Goal: Task Accomplishment & Management: Use online tool/utility

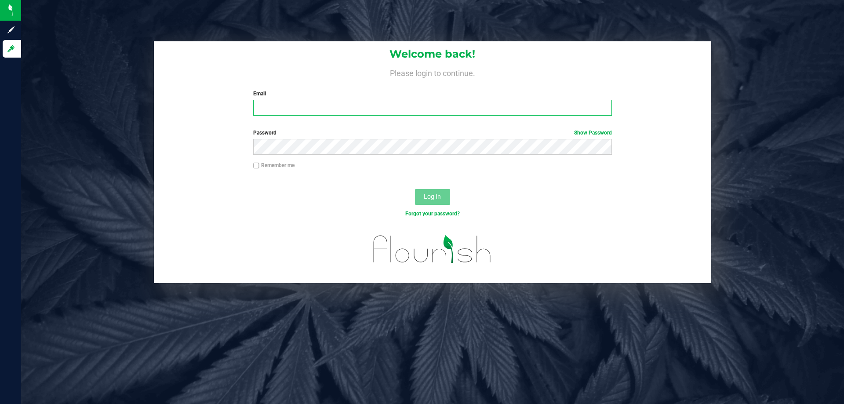
click at [368, 107] on input "Email" at bounding box center [432, 108] width 358 height 16
type input "[EMAIL_ADDRESS][DOMAIN_NAME]"
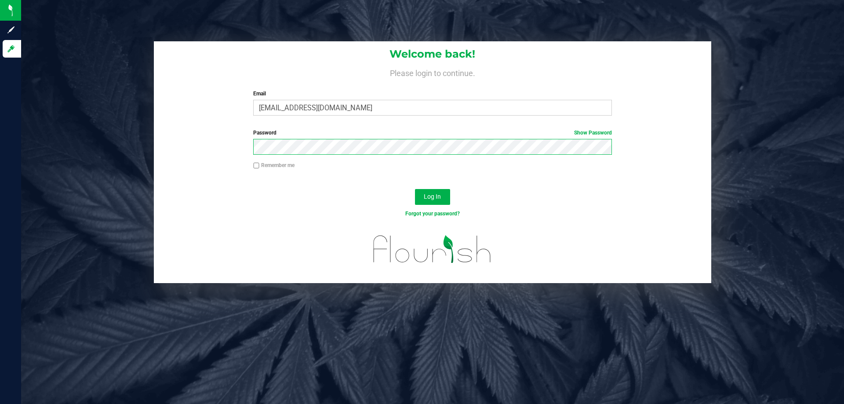
click at [415, 189] on button "Log In" at bounding box center [432, 197] width 35 height 16
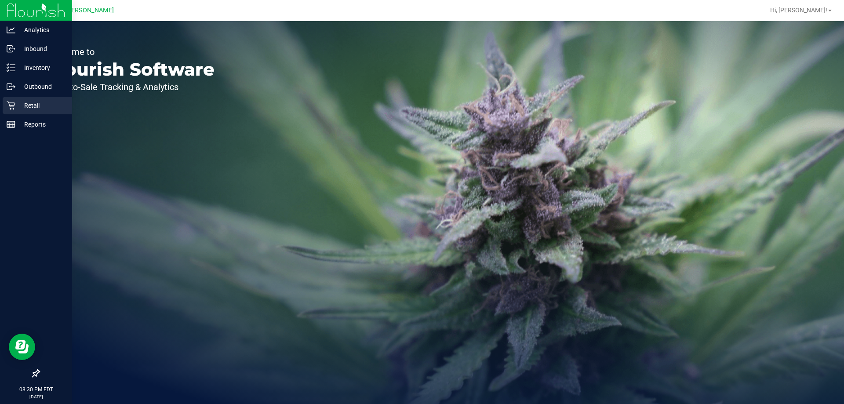
click at [16, 104] on p "Retail" at bounding box center [41, 105] width 53 height 11
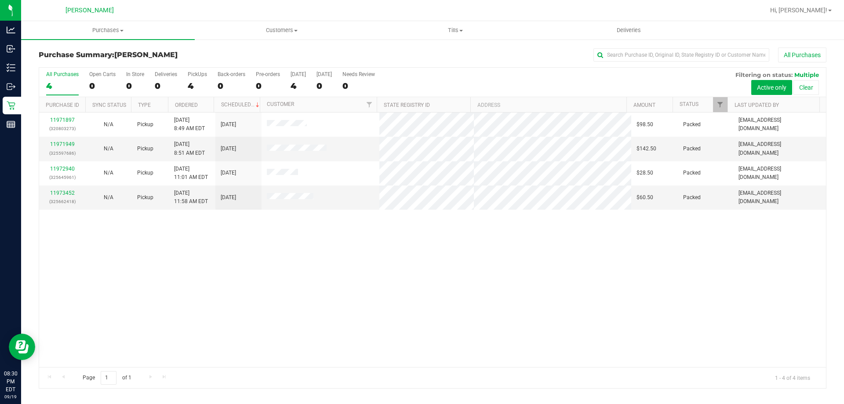
click at [242, 248] on div "11971897 (320803273) N/A Pickup [DATE] 8:49 AM EDT 9/19/2025 $98.50 Packed [EMA…" at bounding box center [432, 240] width 787 height 255
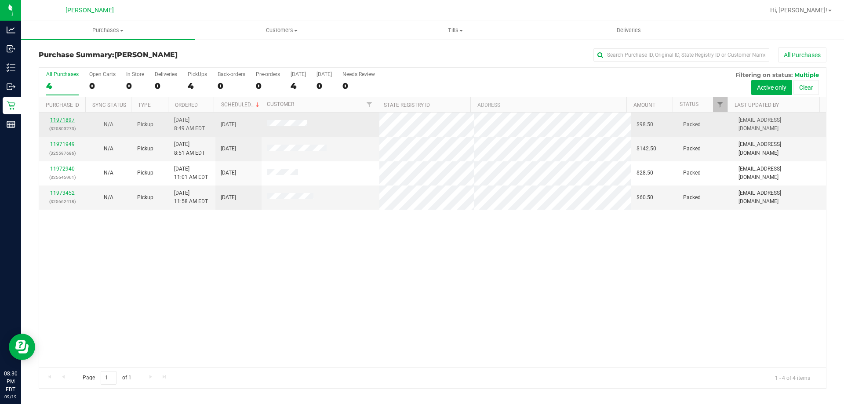
click at [61, 120] on link "11971897" at bounding box center [62, 120] width 25 height 6
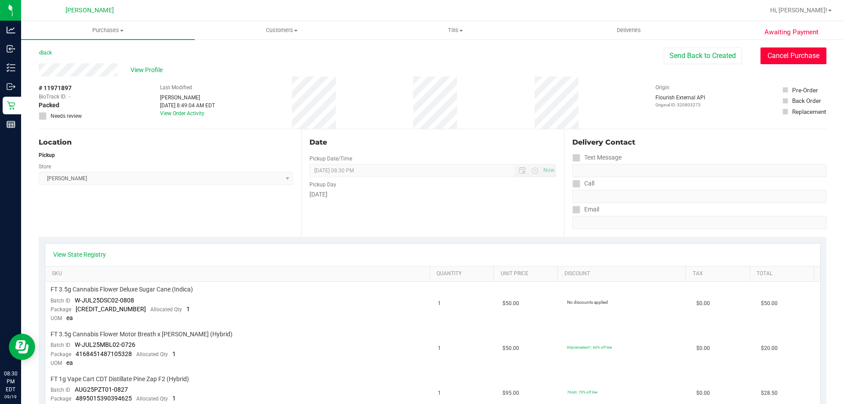
click at [760, 49] on button "Cancel Purchase" at bounding box center [793, 55] width 66 height 17
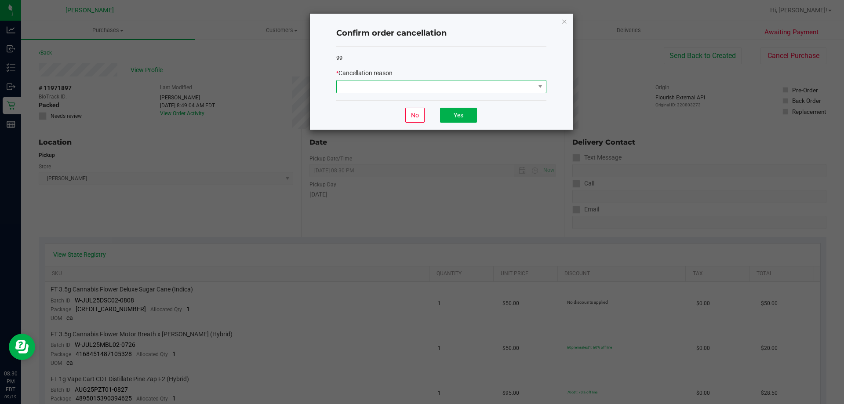
click at [531, 87] on span at bounding box center [436, 86] width 198 height 12
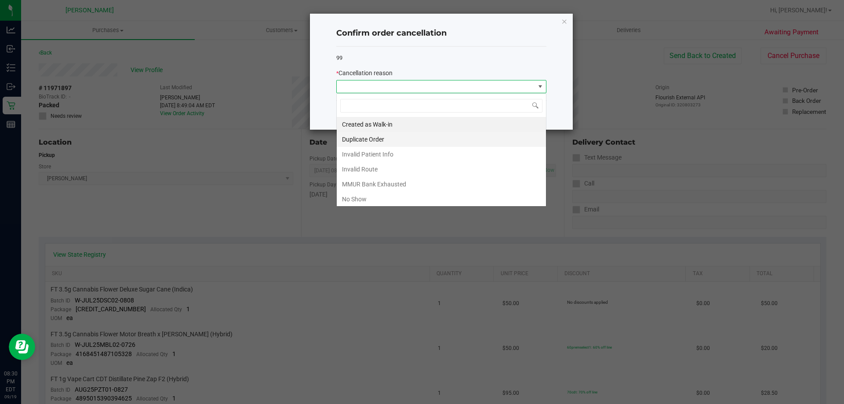
scroll to position [13, 210]
click at [384, 196] on li "No Show" at bounding box center [441, 199] width 209 height 15
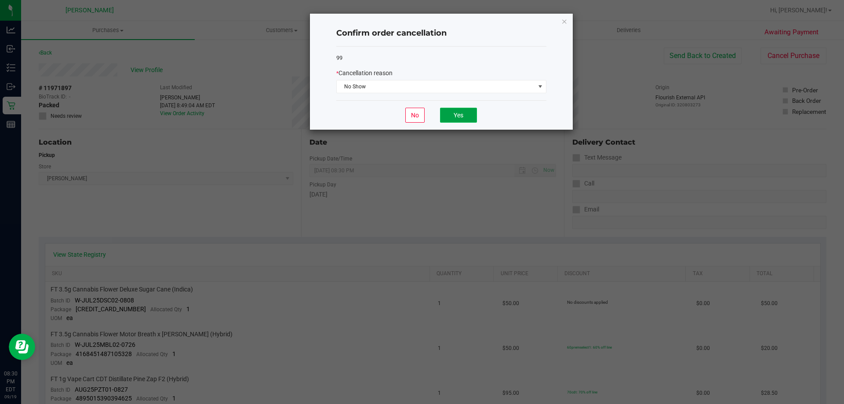
click at [451, 122] on button "Yes" at bounding box center [458, 115] width 37 height 15
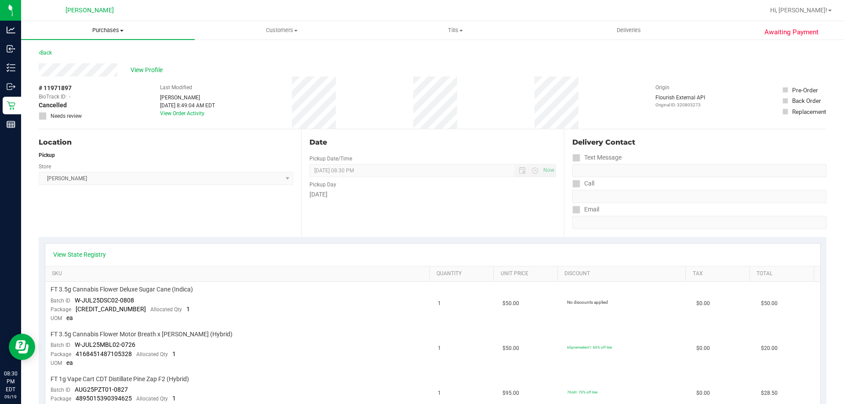
click at [106, 36] on uib-tab-heading "Purchases Summary of purchases Fulfillment All purchases" at bounding box center [108, 30] width 174 height 18
click at [98, 58] on li "Fulfillment" at bounding box center [108, 63] width 174 height 11
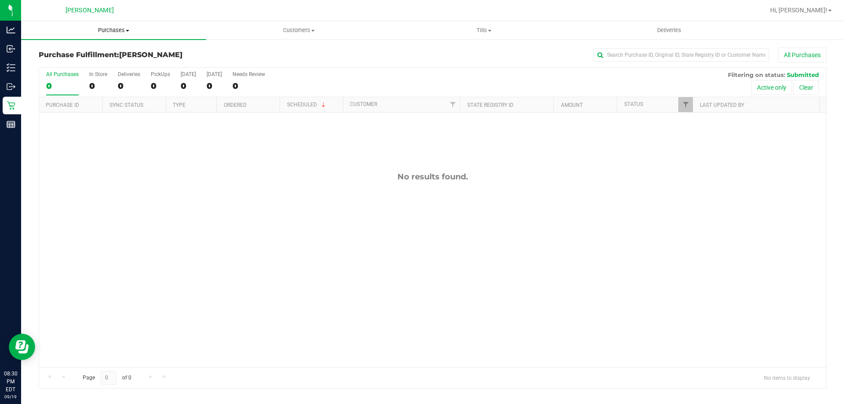
click at [122, 35] on uib-tab-heading "Purchases Summary of purchases Fulfillment All purchases" at bounding box center [113, 30] width 185 height 18
click at [91, 50] on span "Summary of purchases" at bounding box center [66, 52] width 90 height 7
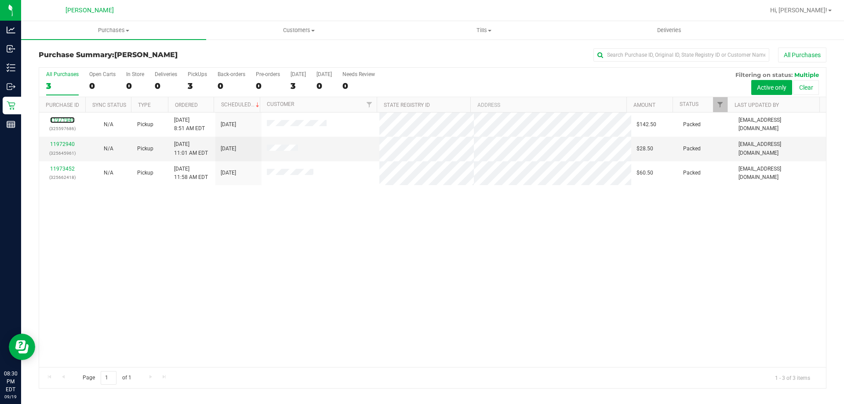
click at [64, 120] on link "11971949" at bounding box center [62, 120] width 25 height 6
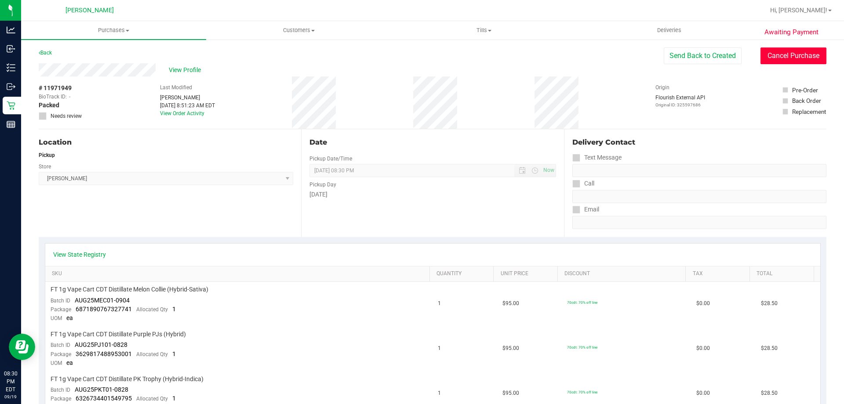
click at [787, 55] on button "Cancel Purchase" at bounding box center [793, 55] width 66 height 17
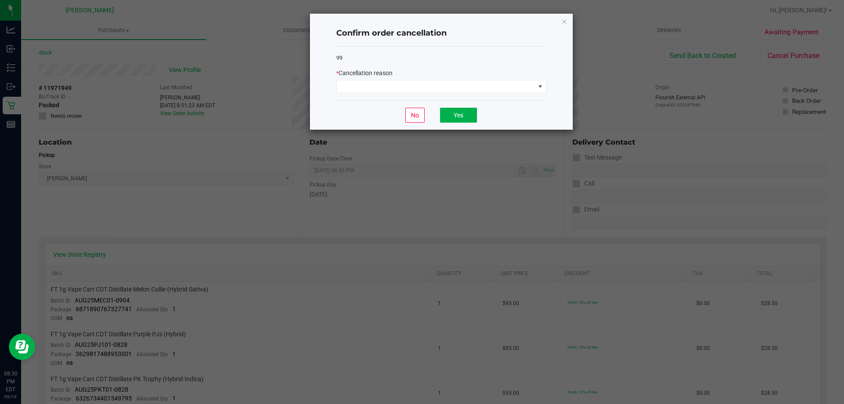
click at [470, 95] on div "99 * Cancellation reason" at bounding box center [441, 74] width 210 height 54
click at [492, 88] on span at bounding box center [436, 86] width 198 height 12
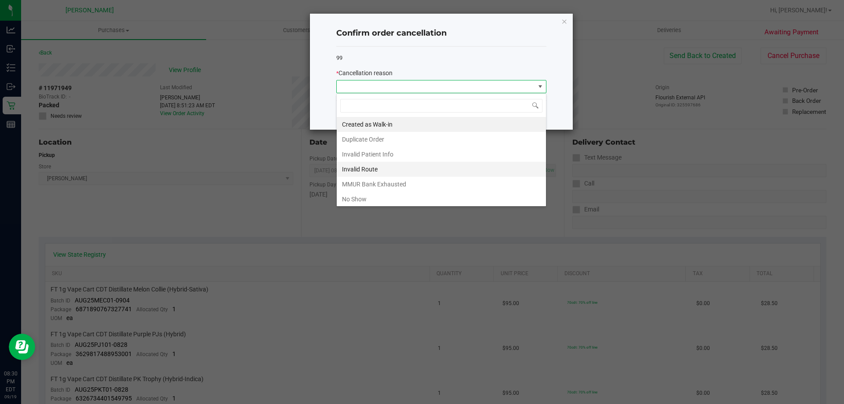
scroll to position [13, 210]
click at [420, 192] on li "No Show" at bounding box center [441, 199] width 209 height 15
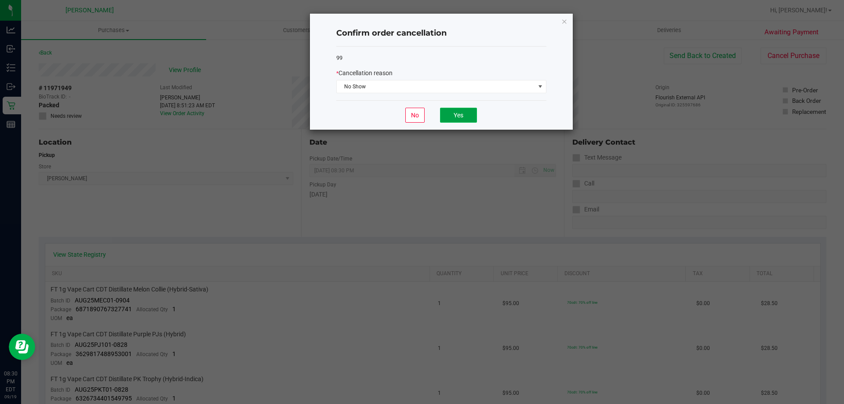
click at [453, 115] on button "Yes" at bounding box center [458, 115] width 37 height 15
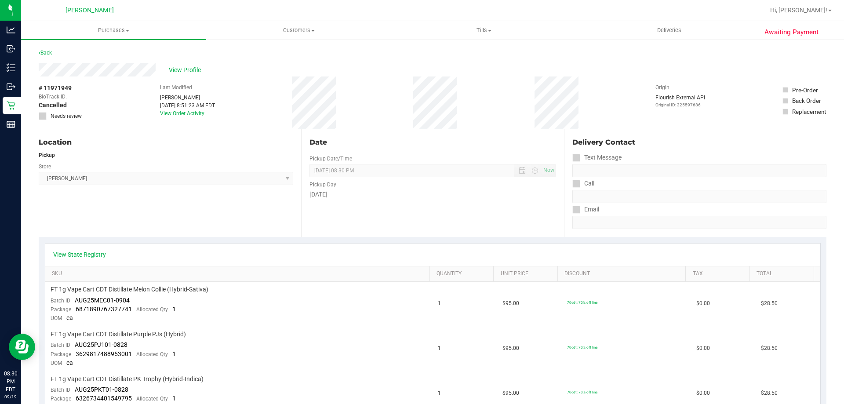
click at [47, 51] on link "Back" at bounding box center [45, 53] width 13 height 6
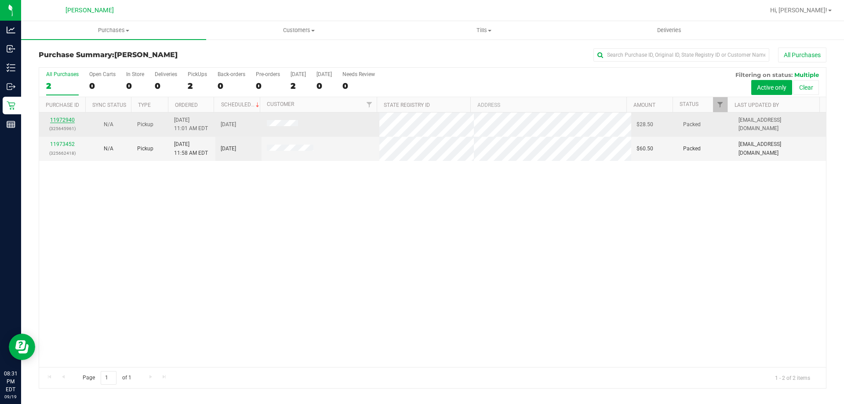
click at [62, 121] on link "11972940" at bounding box center [62, 120] width 25 height 6
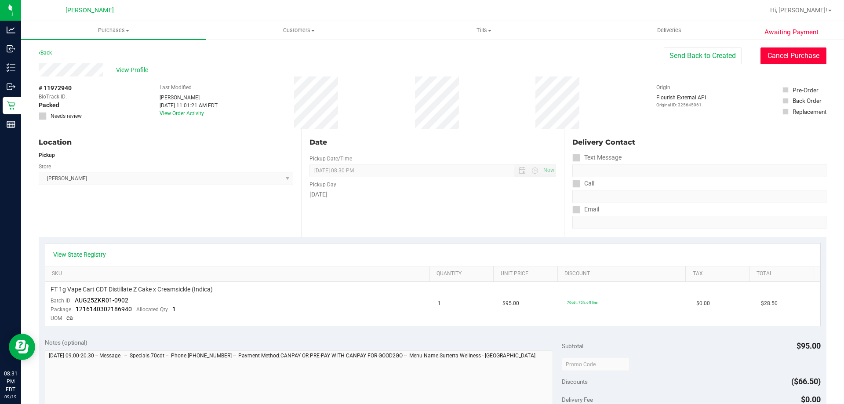
click at [772, 58] on button "Cancel Purchase" at bounding box center [793, 55] width 66 height 17
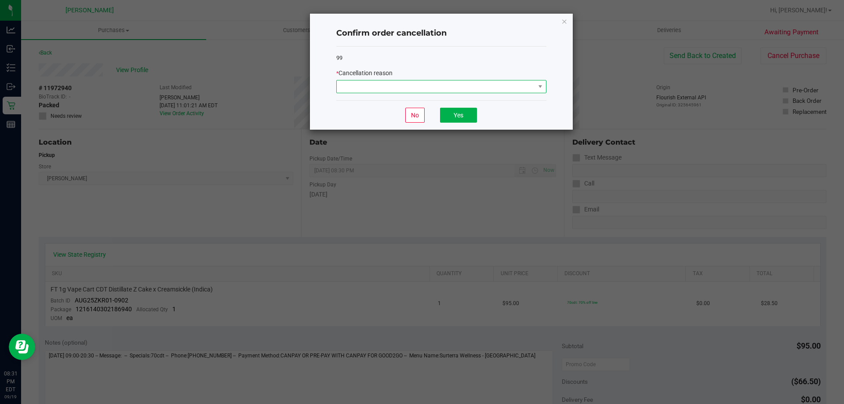
click at [524, 85] on span at bounding box center [436, 86] width 198 height 12
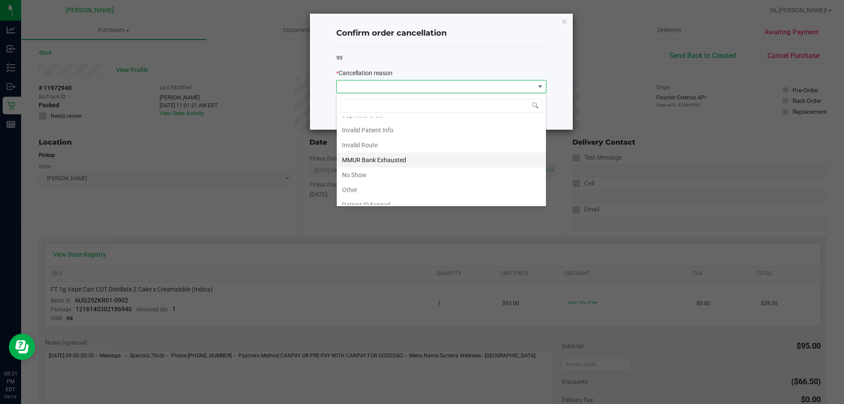
scroll to position [44, 0]
click at [396, 154] on li "No Show" at bounding box center [441, 155] width 209 height 15
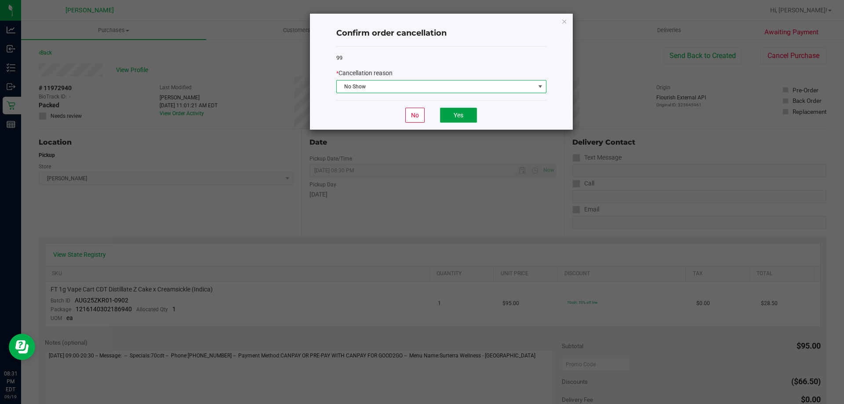
click at [443, 114] on button "Yes" at bounding box center [458, 115] width 37 height 15
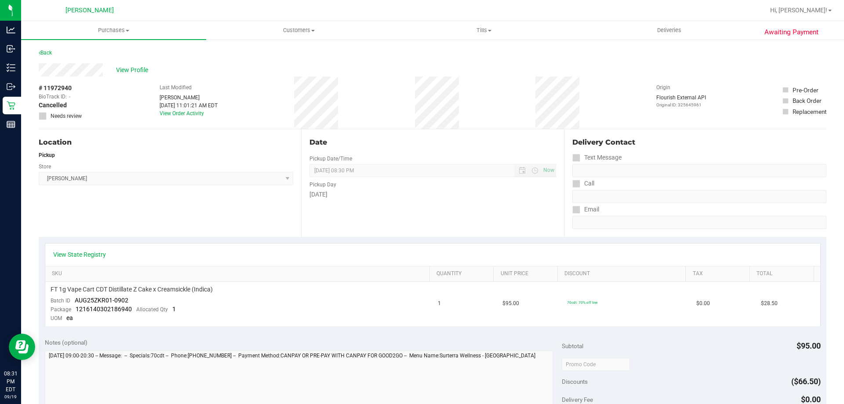
click at [55, 54] on div "Back" at bounding box center [433, 55] width 788 height 16
click at [49, 52] on link "Back" at bounding box center [45, 53] width 13 height 6
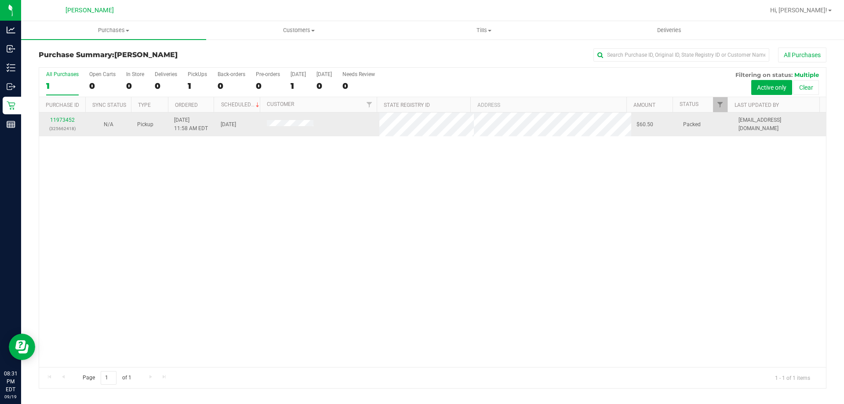
click at [64, 124] on p "(325662418)" at bounding box center [62, 128] width 36 height 8
click at [68, 115] on td "11973452 (325662418)" at bounding box center [62, 125] width 46 height 24
click at [68, 119] on link "11973452" at bounding box center [62, 120] width 25 height 6
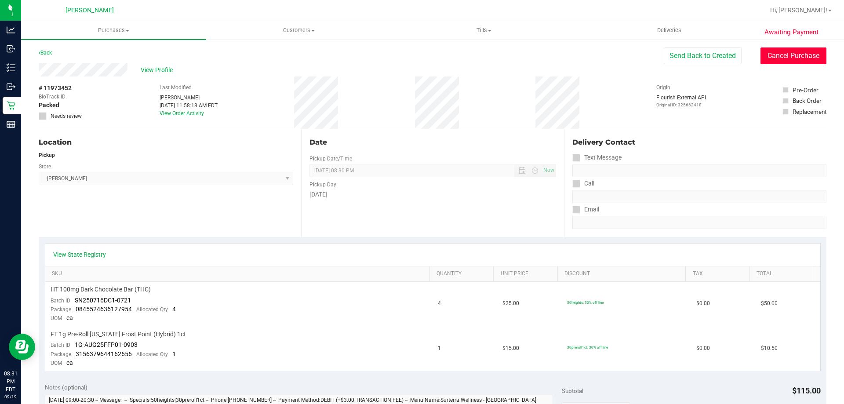
click at [799, 58] on button "Cancel Purchase" at bounding box center [793, 55] width 66 height 17
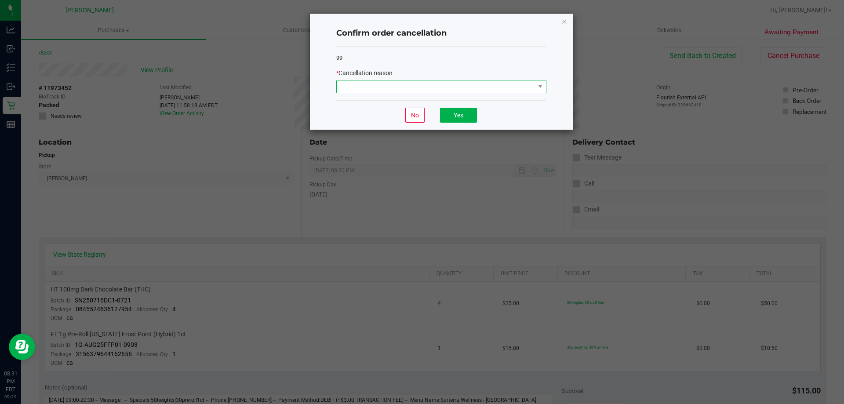
click at [531, 84] on span at bounding box center [436, 86] width 198 height 12
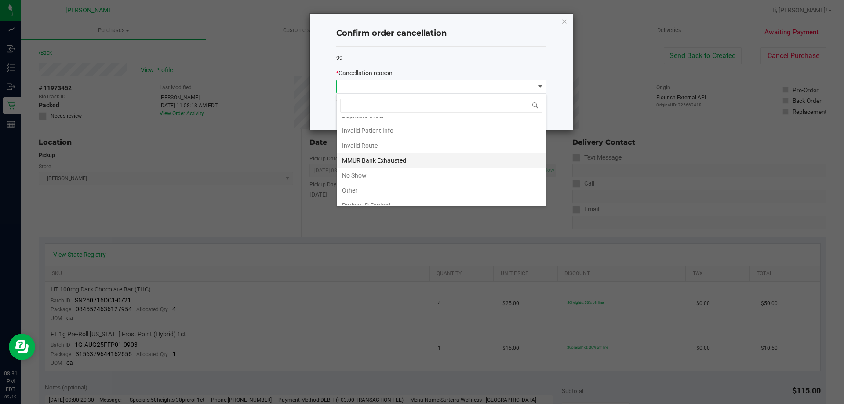
scroll to position [47, 0]
click at [383, 153] on li "No Show" at bounding box center [441, 152] width 209 height 15
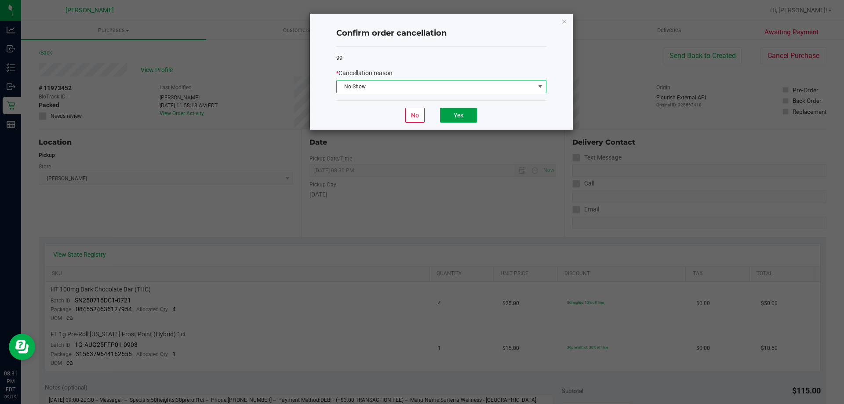
click at [449, 113] on button "Yes" at bounding box center [458, 115] width 37 height 15
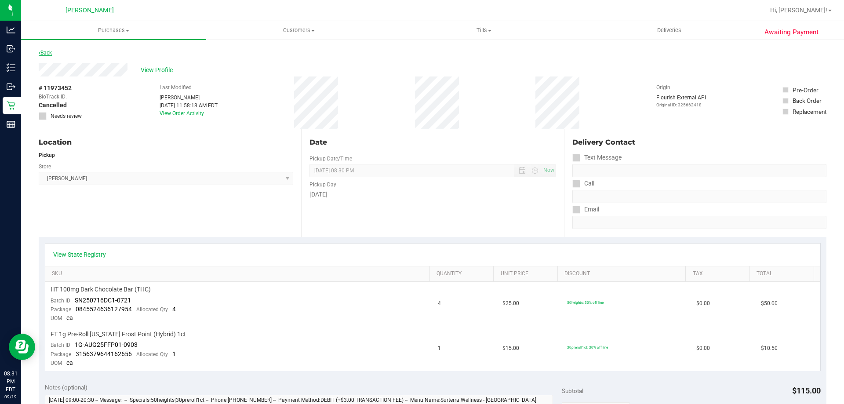
click at [50, 53] on link "Back" at bounding box center [45, 53] width 13 height 6
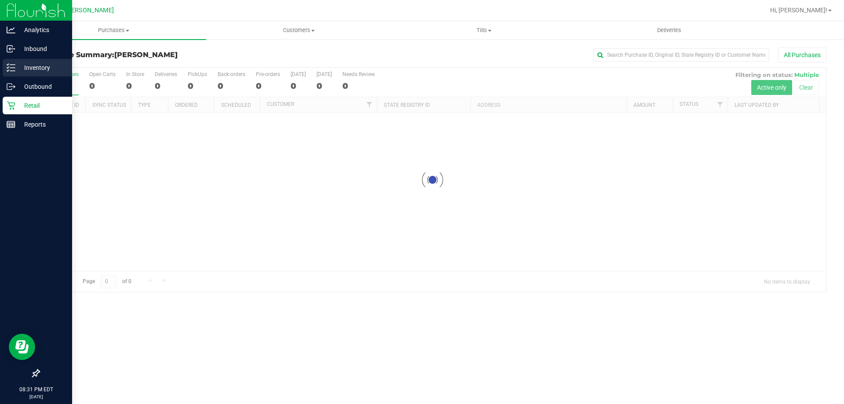
click at [4, 69] on div "Inventory" at bounding box center [37, 68] width 69 height 18
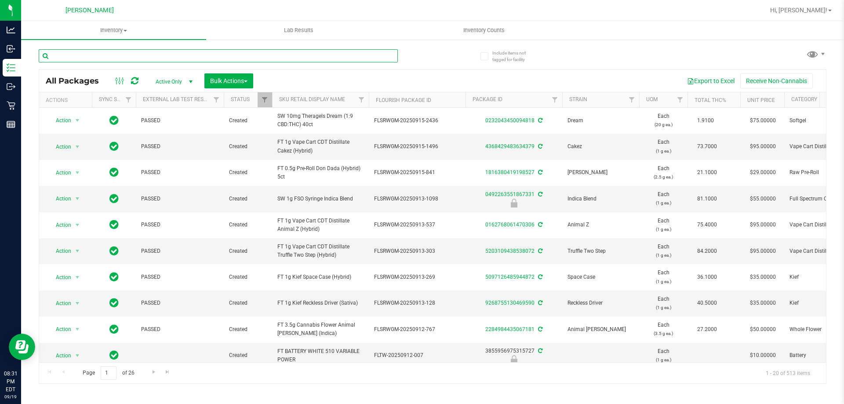
click at [183, 51] on input "text" at bounding box center [218, 55] width 359 height 13
click at [488, 33] on span "Inventory Counts" at bounding box center [483, 30] width 65 height 8
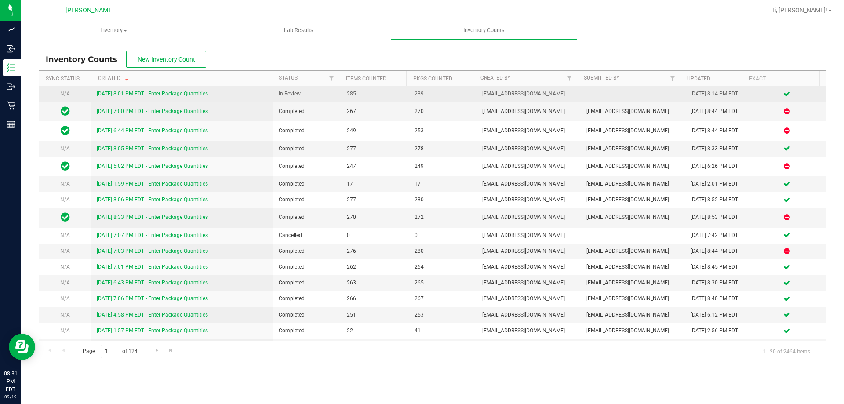
click at [189, 92] on link "[DATE] 8:01 PM EDT - Enter Package Quantities" at bounding box center [152, 94] width 111 height 6
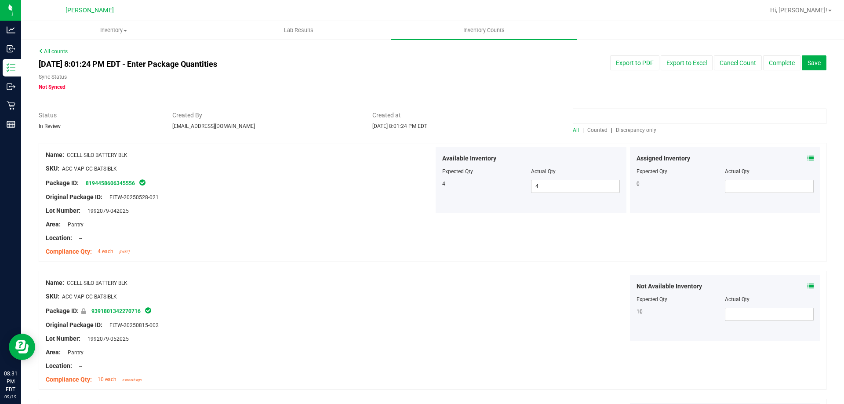
click at [618, 117] on input at bounding box center [700, 116] width 254 height 15
type input "mec"
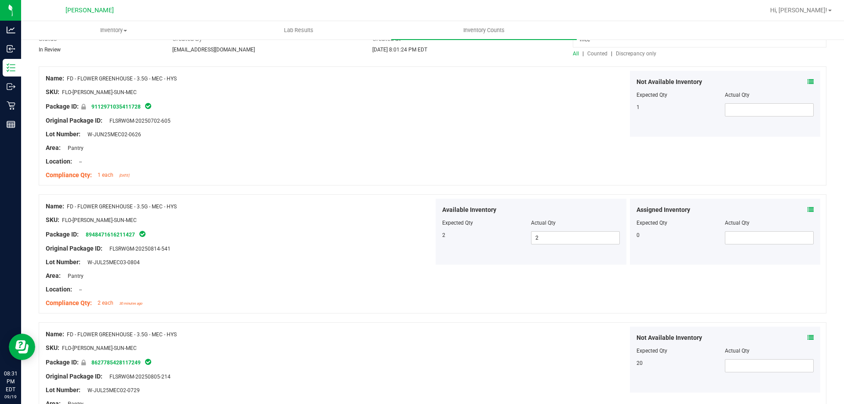
scroll to position [88, 0]
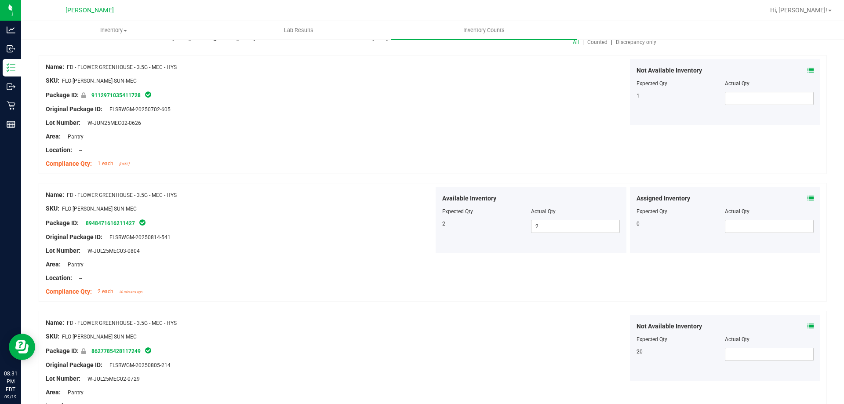
click at [807, 73] on icon at bounding box center [810, 70] width 6 height 6
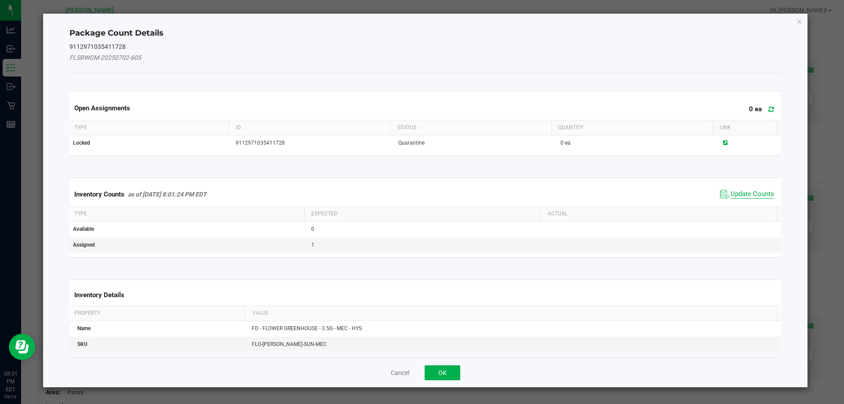
click at [737, 196] on span "Update Counts" at bounding box center [753, 194] width 44 height 9
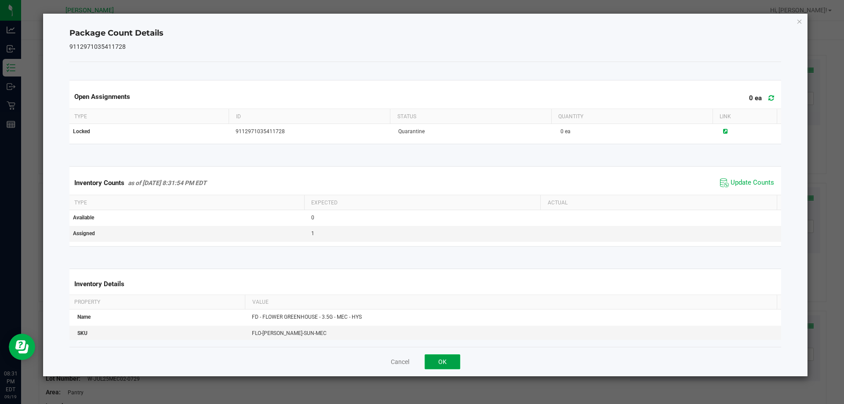
click at [444, 363] on button "OK" at bounding box center [443, 361] width 36 height 15
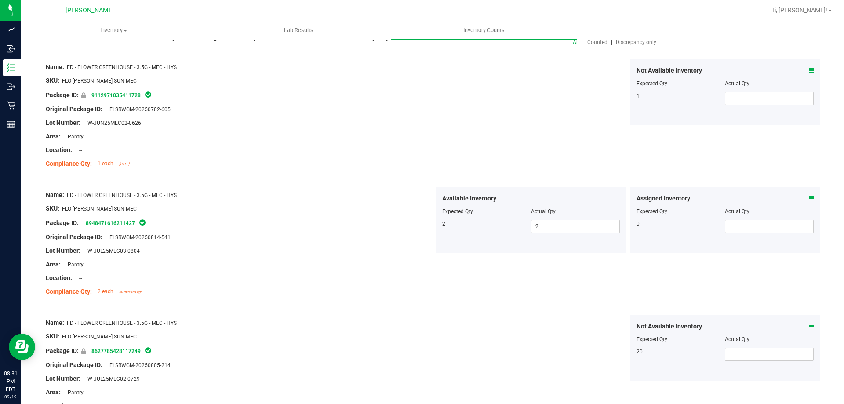
click at [502, 129] on div "Name: FD - FLOWER GREENHOUSE - 3.5G - MEC - HYS SKU: FLO-[PERSON_NAME]-SUN-MEC …" at bounding box center [433, 114] width 788 height 119
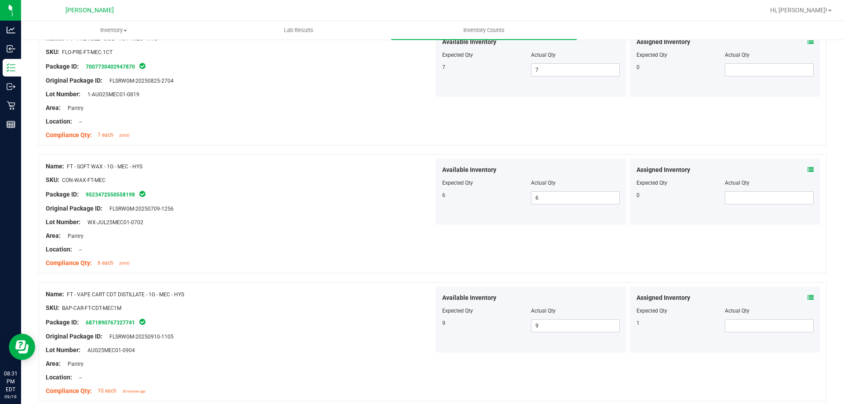
scroll to position [664, 0]
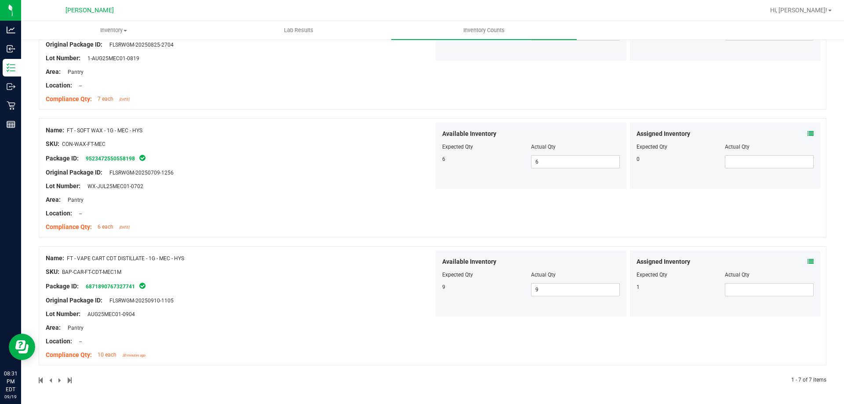
click at [807, 264] on icon at bounding box center [810, 261] width 6 height 6
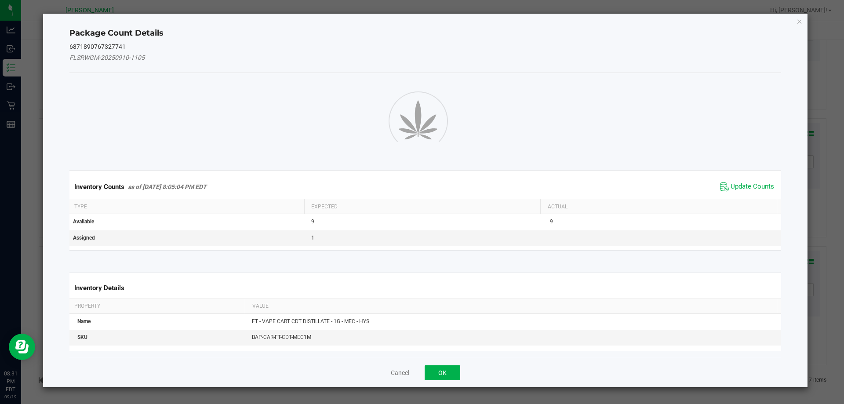
click at [731, 185] on span "Update Counts" at bounding box center [753, 186] width 44 height 9
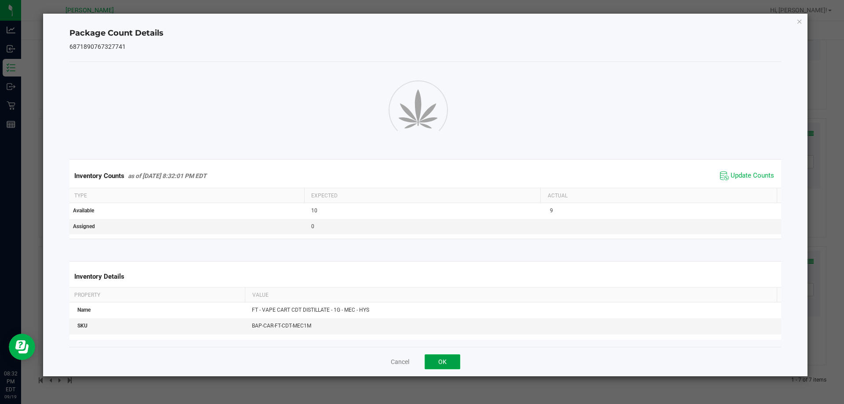
click at [449, 363] on button "OK" at bounding box center [443, 361] width 36 height 15
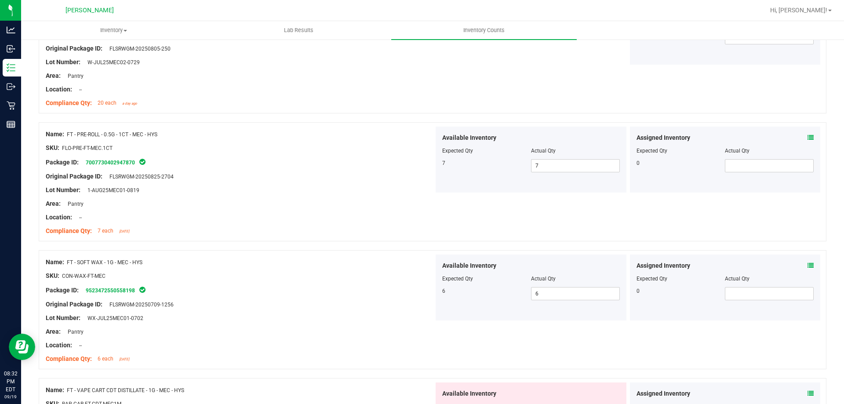
scroll to position [691, 0]
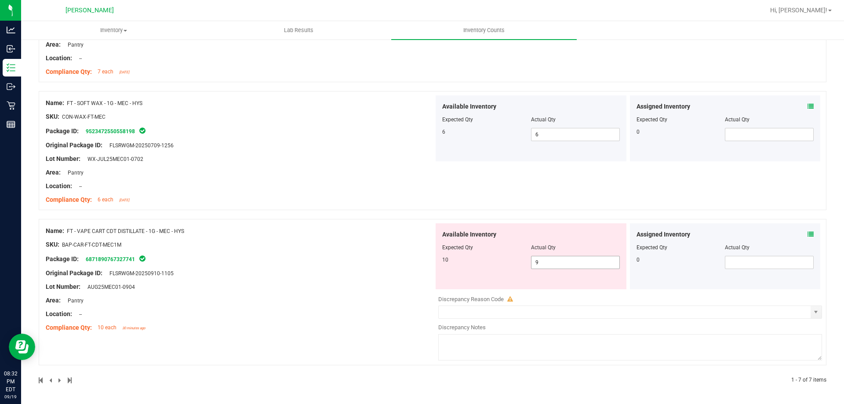
click at [600, 267] on span "9 9" at bounding box center [575, 262] width 89 height 13
type input "10"
click at [176, 298] on div "Name: FT - VAPE CART CDT DISTILLATE - 1G - MEC - HYS SKU: BAP-CAR-FT-CDT-MEC1M …" at bounding box center [240, 279] width 388 height 112
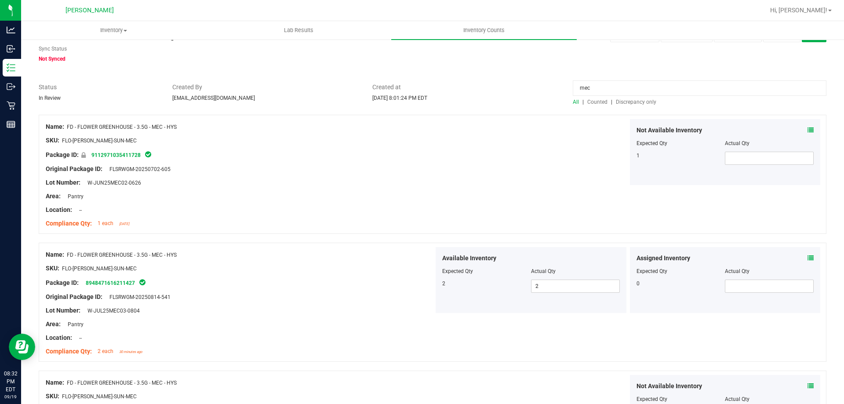
scroll to position [0, 0]
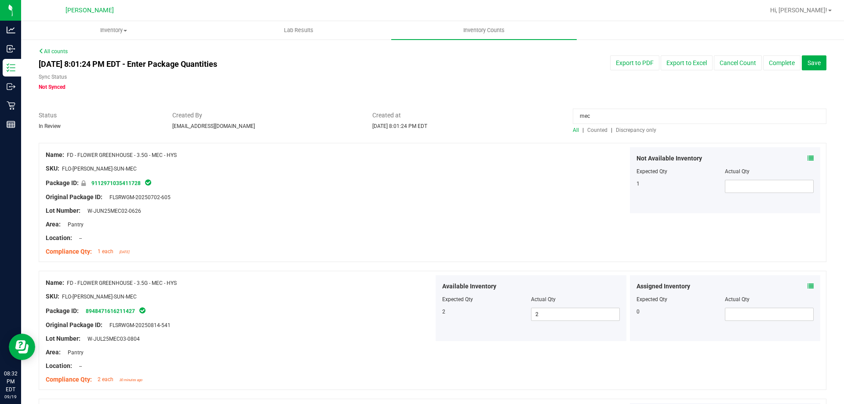
drag, startPoint x: 671, startPoint y: 120, endPoint x: 360, endPoint y: 127, distance: 311.3
click at [370, 124] on div "Status In Review Created By [EMAIL_ADDRESS][DOMAIN_NAME] Created at [DATE] 8:01…" at bounding box center [432, 122] width 801 height 23
type input "p"
type input "c"
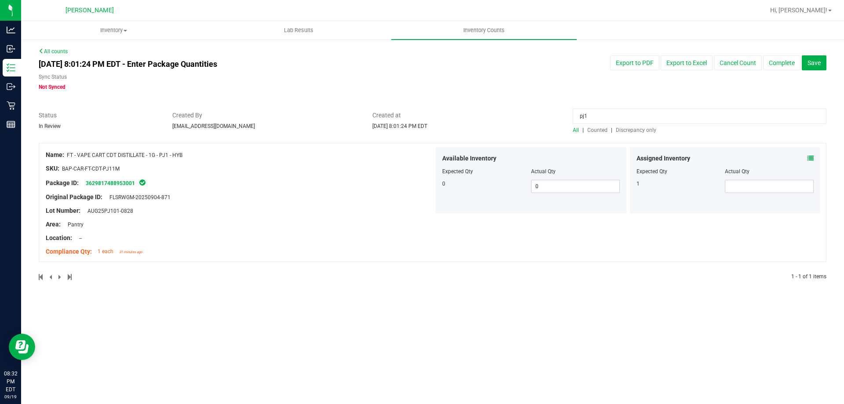
type input "pj1"
click at [806, 156] on div "Assigned Inventory" at bounding box center [725, 158] width 178 height 9
click at [811, 157] on icon at bounding box center [810, 158] width 6 height 6
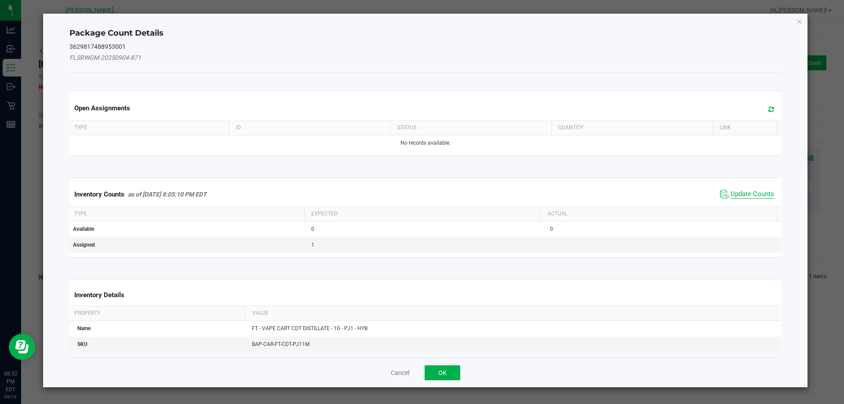
click at [750, 192] on span "Update Counts" at bounding box center [753, 194] width 44 height 9
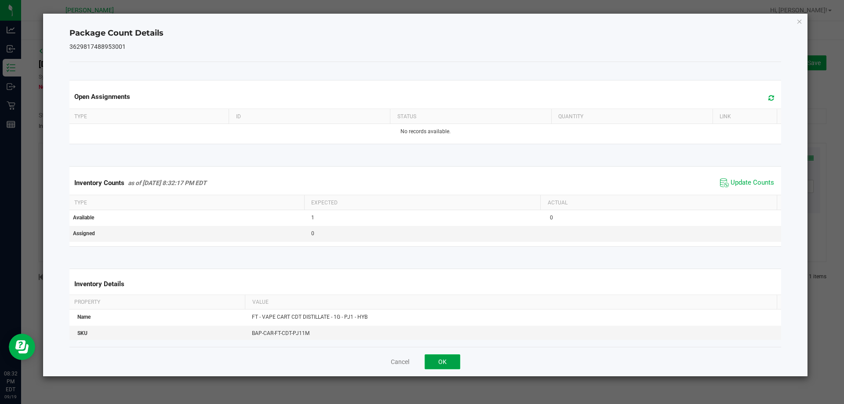
click at [434, 357] on button "OK" at bounding box center [443, 361] width 36 height 15
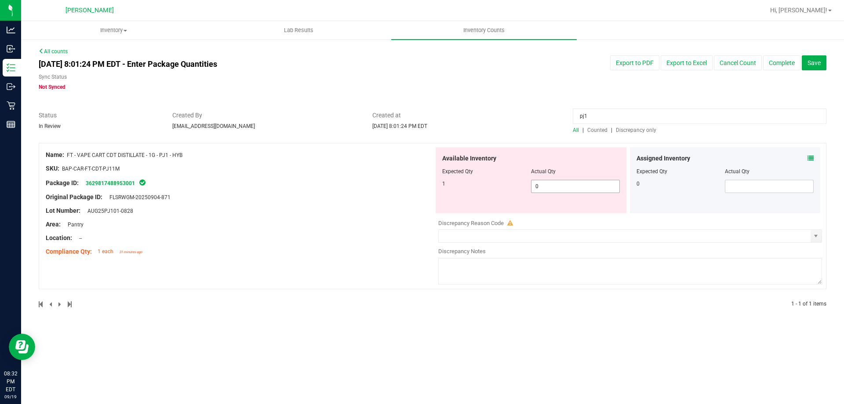
click at [556, 189] on span "0 0" at bounding box center [575, 186] width 89 height 13
type input "1"
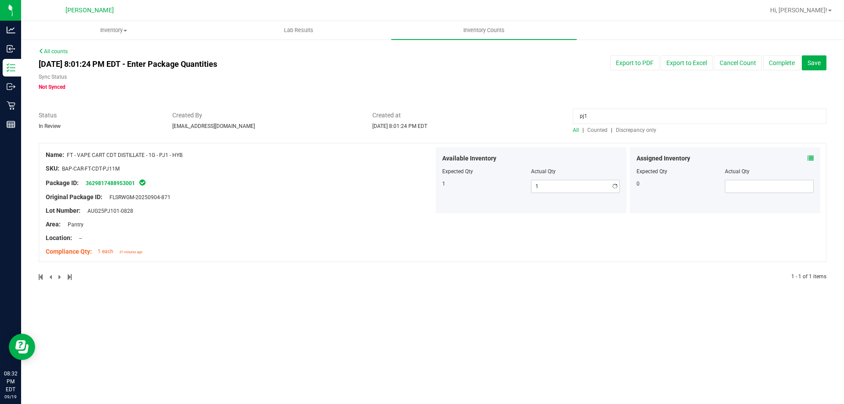
click at [615, 119] on input "pj1" at bounding box center [700, 116] width 254 height 15
type input "p"
type input "pkt"
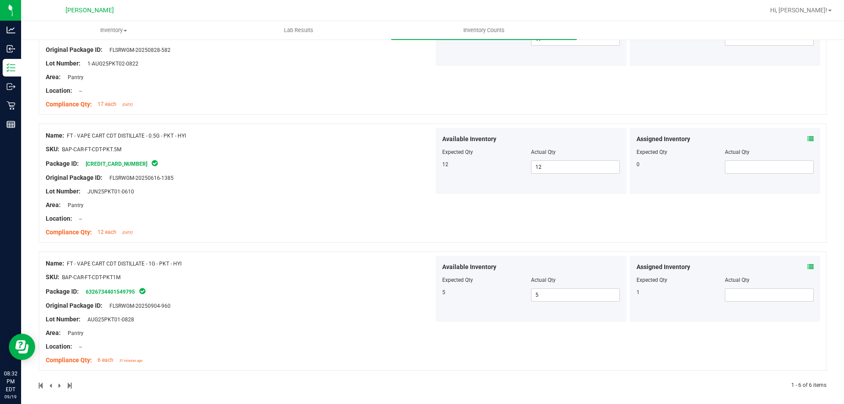
scroll to position [536, 0]
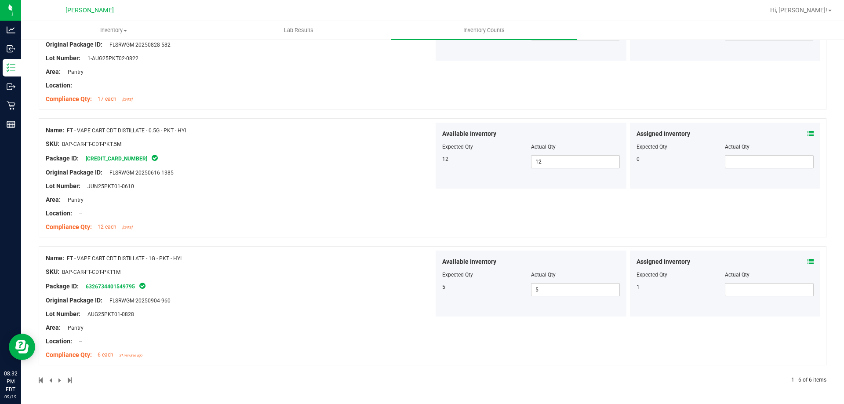
click at [807, 259] on icon at bounding box center [810, 261] width 6 height 6
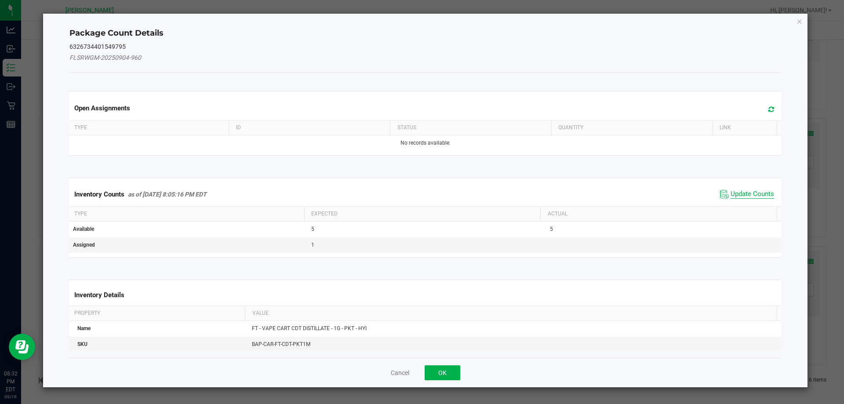
click at [760, 192] on span "Update Counts" at bounding box center [753, 194] width 44 height 9
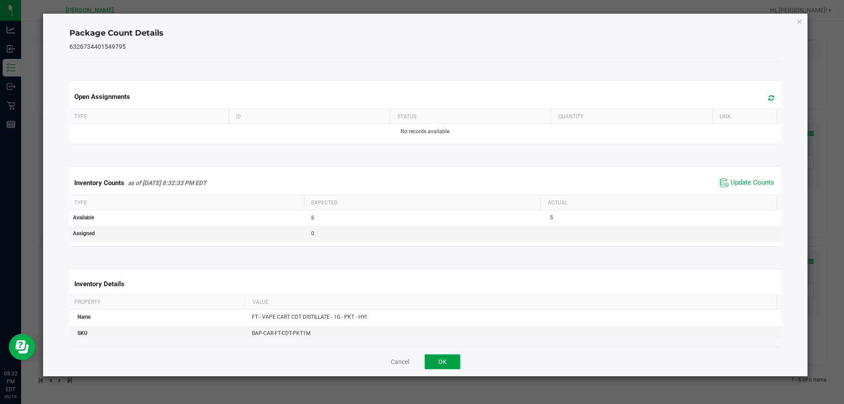
click at [445, 360] on button "OK" at bounding box center [443, 361] width 36 height 15
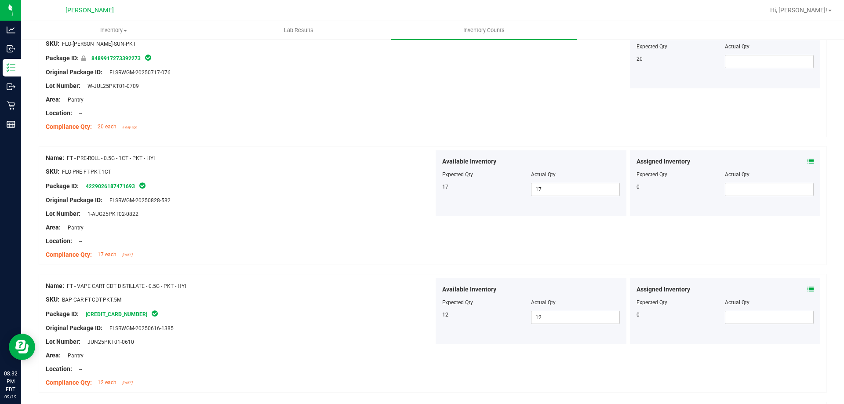
scroll to position [448, 0]
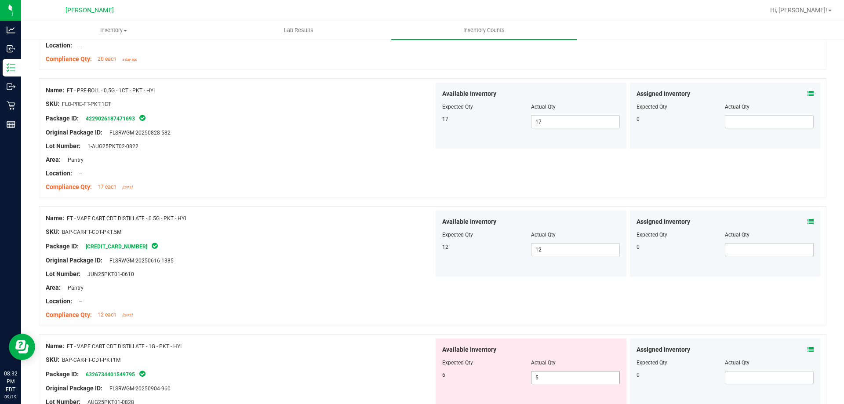
click at [560, 376] on span "5 5" at bounding box center [575, 377] width 89 height 13
type input "6"
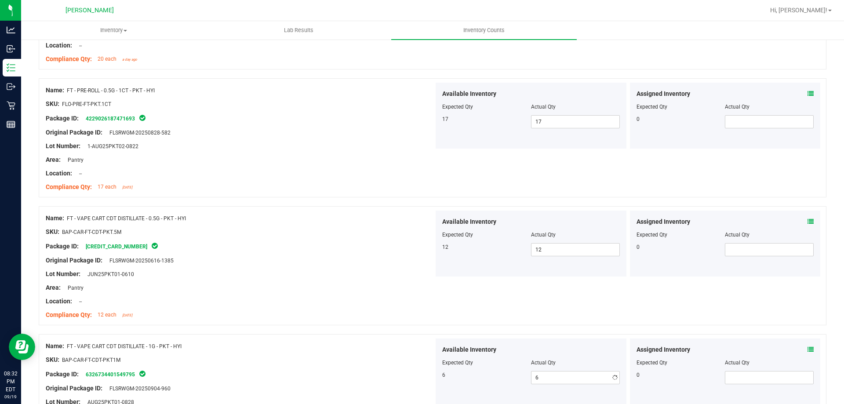
click at [167, 217] on span "FT - VAPE CART CDT DISTILLATE - 0.5G - PKT - HYI" at bounding box center [126, 218] width 119 height 6
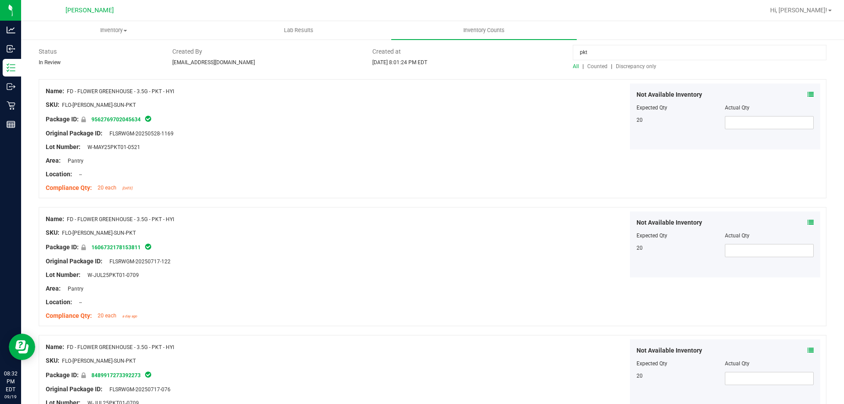
scroll to position [0, 0]
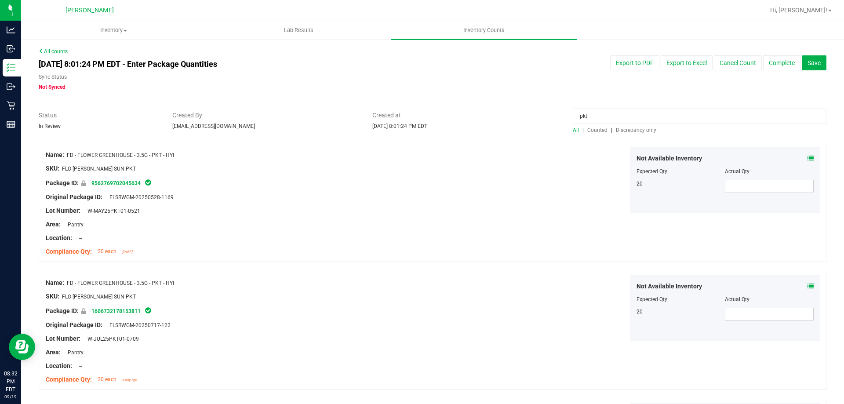
drag, startPoint x: 565, startPoint y: 122, endPoint x: 287, endPoint y: 119, distance: 277.4
click at [309, 126] on div "Status In Review Created By [EMAIL_ADDRESS][DOMAIN_NAME] Created at [DATE] 8:01…" at bounding box center [432, 122] width 801 height 23
type input "ckz"
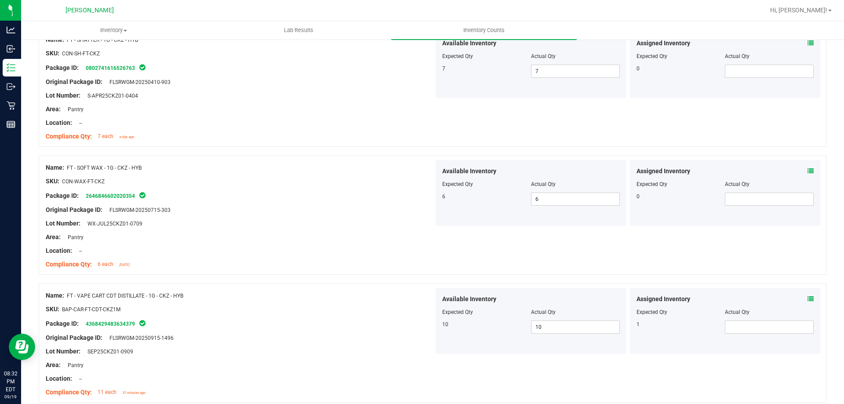
scroll to position [920, 0]
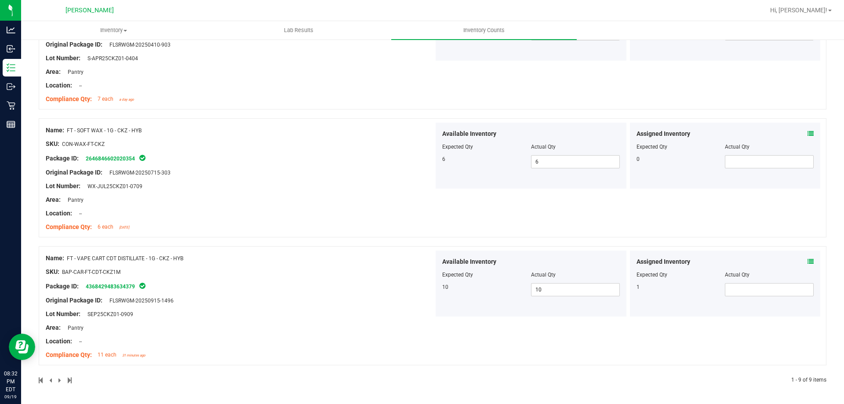
click at [807, 261] on icon at bounding box center [810, 261] width 6 height 6
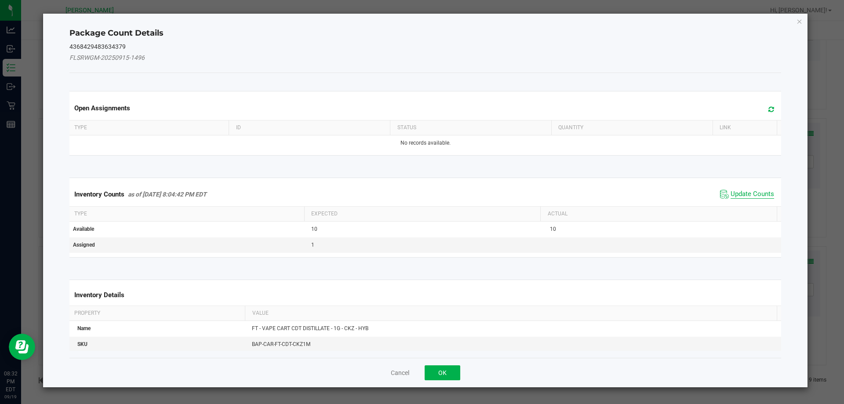
click at [736, 190] on span "Update Counts" at bounding box center [753, 194] width 44 height 9
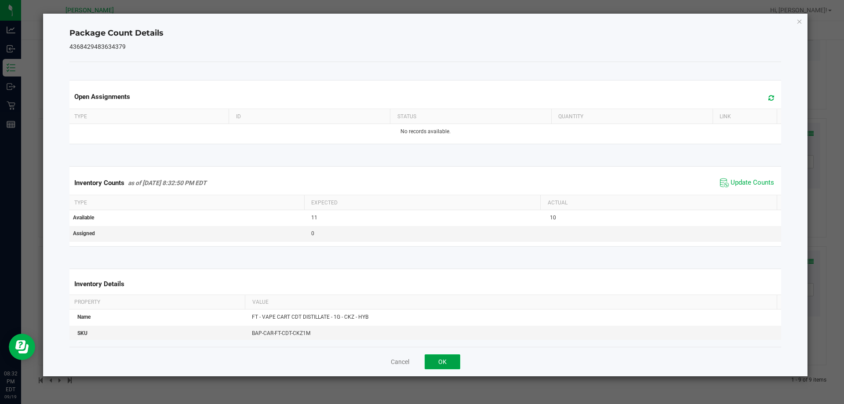
click at [448, 358] on button "OK" at bounding box center [443, 361] width 36 height 15
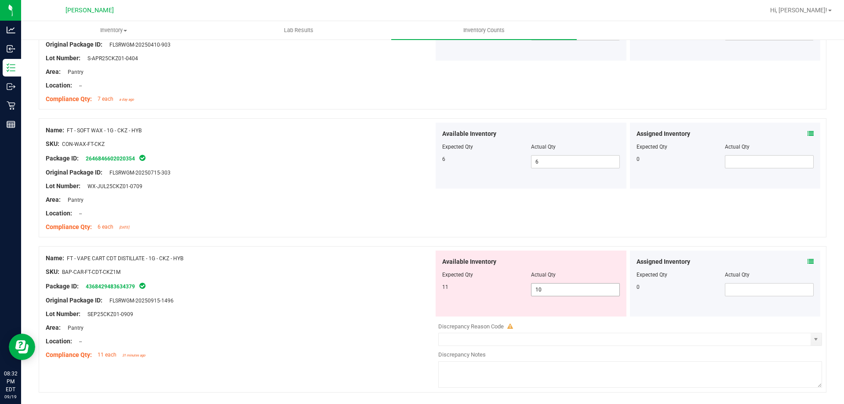
click at [582, 288] on span "10 10" at bounding box center [575, 289] width 89 height 13
type input "11"
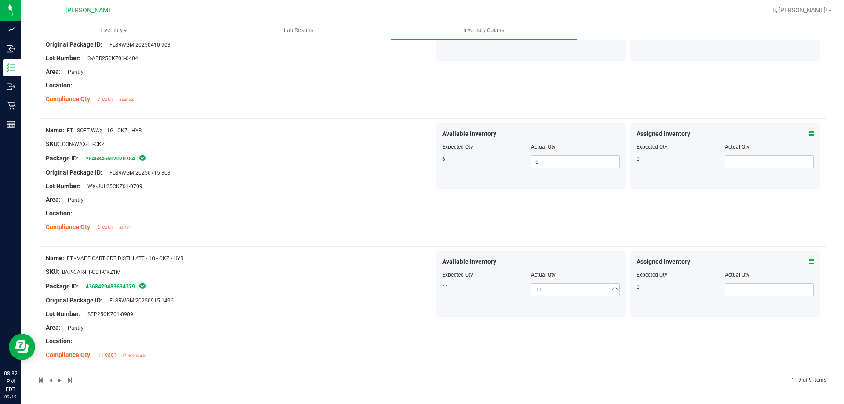
click at [234, 228] on div "Compliance Qty: 6 each [DATE]" at bounding box center [240, 226] width 388 height 9
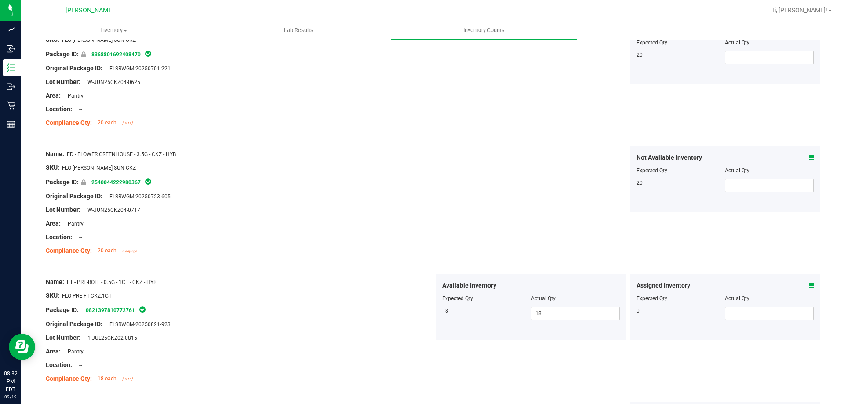
scroll to position [0, 0]
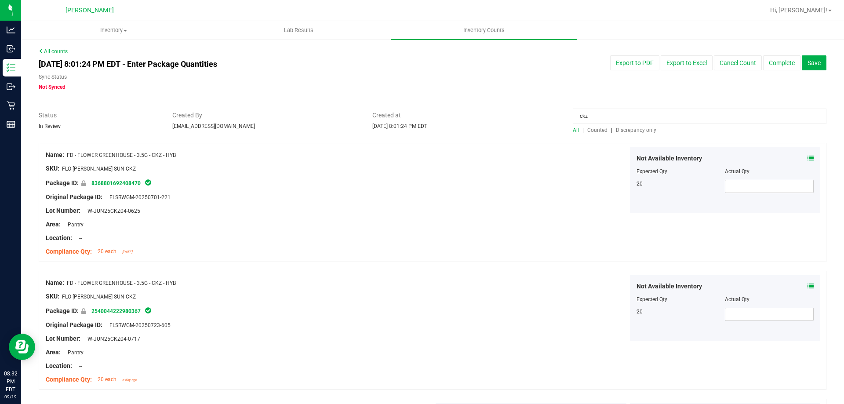
drag, startPoint x: 622, startPoint y: 116, endPoint x: 372, endPoint y: 118, distance: 249.2
click at [372, 118] on div "Status In Review Created By [EMAIL_ADDRESS][DOMAIN_NAME] Created at [DATE] 8:01…" at bounding box center [432, 122] width 801 height 23
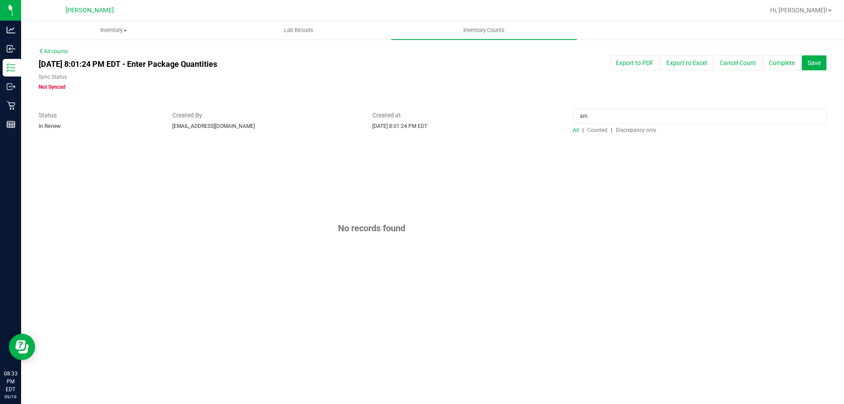
type input "a"
click at [601, 129] on span "Counted" at bounding box center [597, 130] width 20 height 6
drag, startPoint x: 624, startPoint y: 115, endPoint x: 341, endPoint y: 115, distance: 282.6
click at [341, 115] on div "Status In Review Created By [EMAIL_ADDRESS][DOMAIN_NAME] Created at [DATE] 8:01…" at bounding box center [432, 122] width 801 height 23
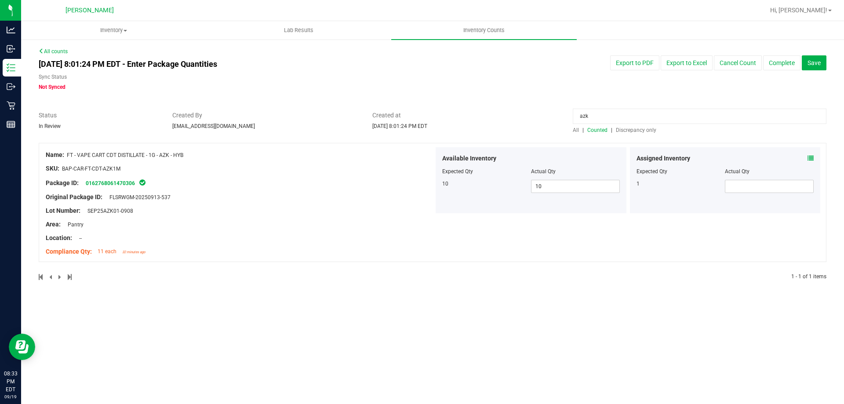
type input "azk"
click at [807, 159] on div "Assigned Inventory" at bounding box center [725, 158] width 178 height 9
click at [811, 160] on icon at bounding box center [810, 158] width 6 height 6
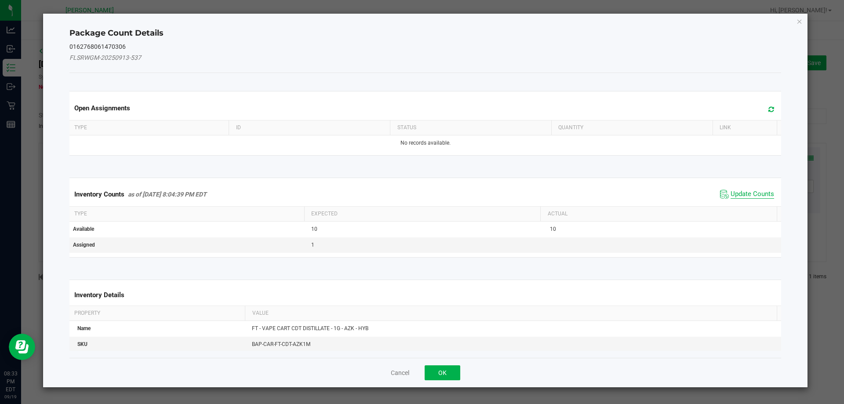
click at [731, 193] on span "Update Counts" at bounding box center [753, 194] width 44 height 9
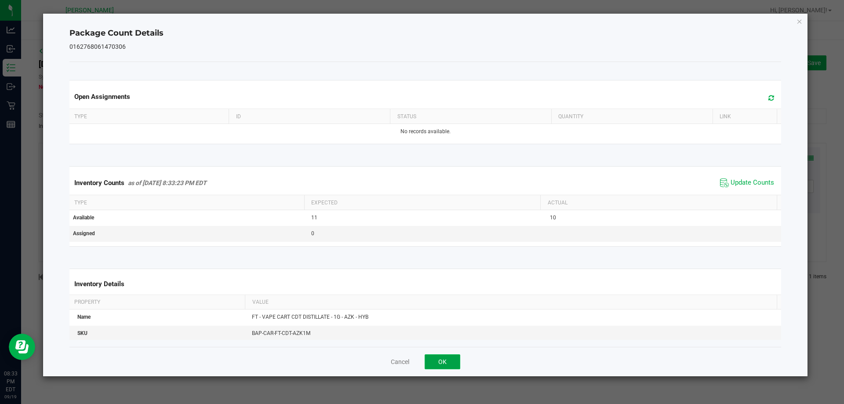
click at [442, 366] on button "OK" at bounding box center [443, 361] width 36 height 15
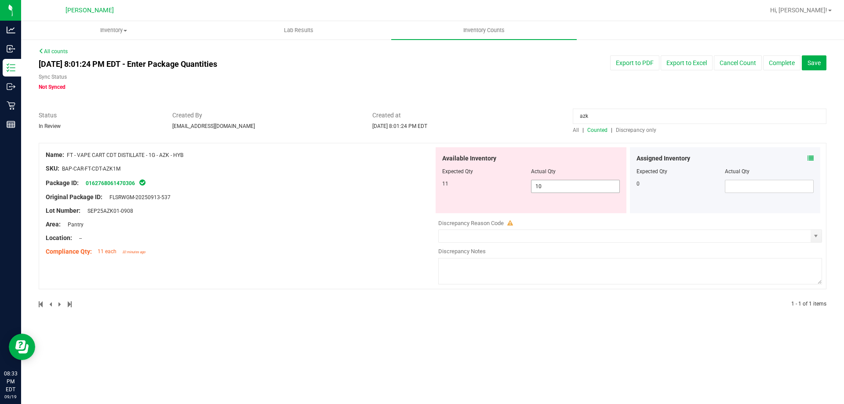
click at [592, 186] on span "10 10" at bounding box center [575, 186] width 89 height 13
type input "11"
click at [363, 225] on div "Area: Pantry" at bounding box center [240, 224] width 388 height 9
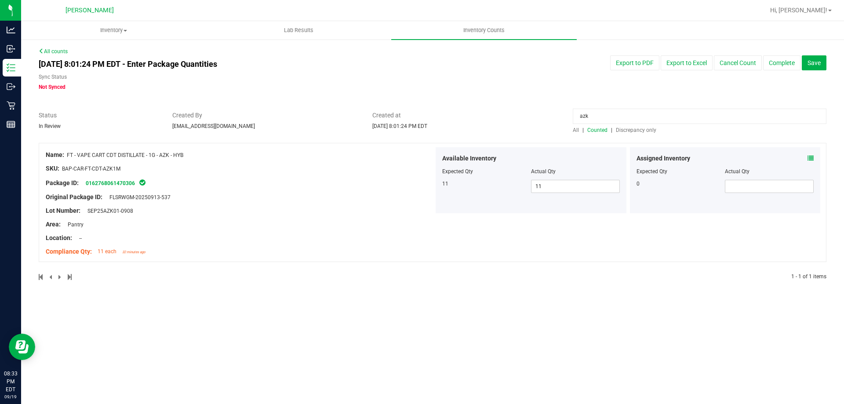
drag, startPoint x: 646, startPoint y: 113, endPoint x: 275, endPoint y: 65, distance: 374.2
click at [283, 65] on div "All counts [DATE] 8:01:24 PM EDT - Enter Package Quantities Sync Status Not Syn…" at bounding box center [433, 169] width 788 height 244
type input "chocolate"
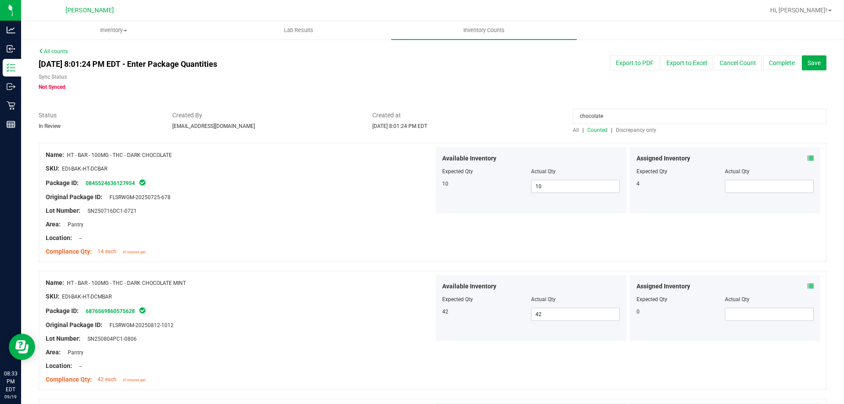
click at [807, 160] on icon at bounding box center [810, 158] width 6 height 6
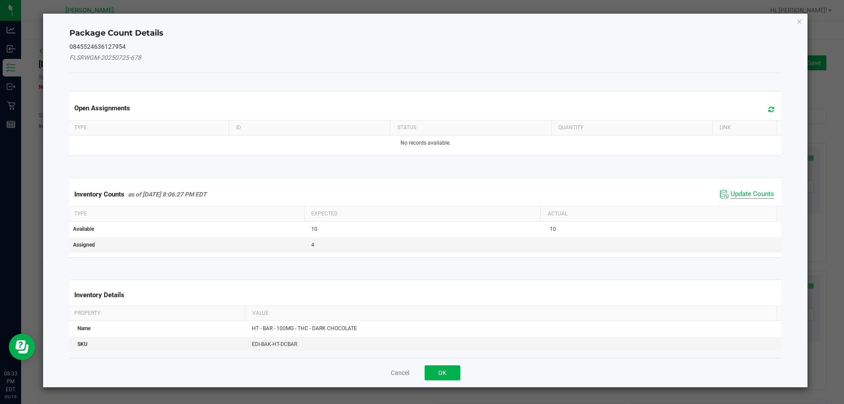
click at [731, 195] on span "Update Counts" at bounding box center [753, 194] width 44 height 9
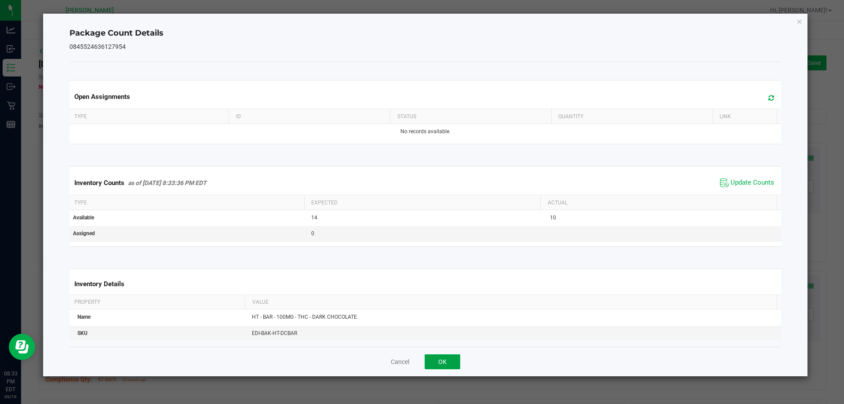
click at [433, 364] on button "OK" at bounding box center [443, 361] width 36 height 15
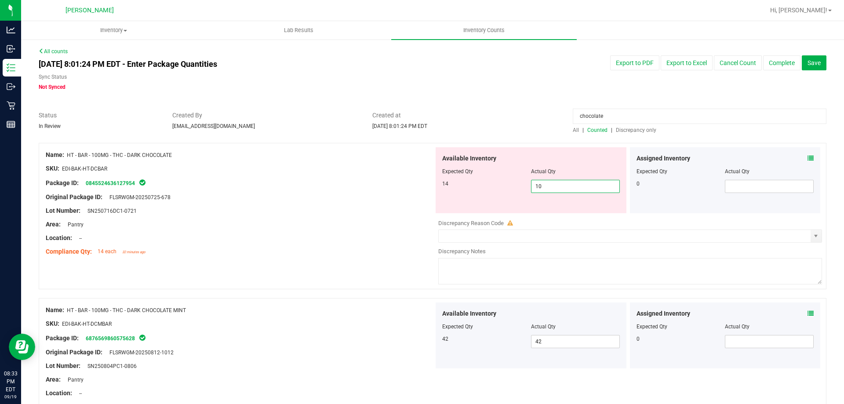
click at [560, 183] on span "10 10" at bounding box center [575, 186] width 89 height 13
type input "14"
click at [298, 252] on div "Compliance Qty: 14 each 32 minutes ago" at bounding box center [240, 251] width 388 height 9
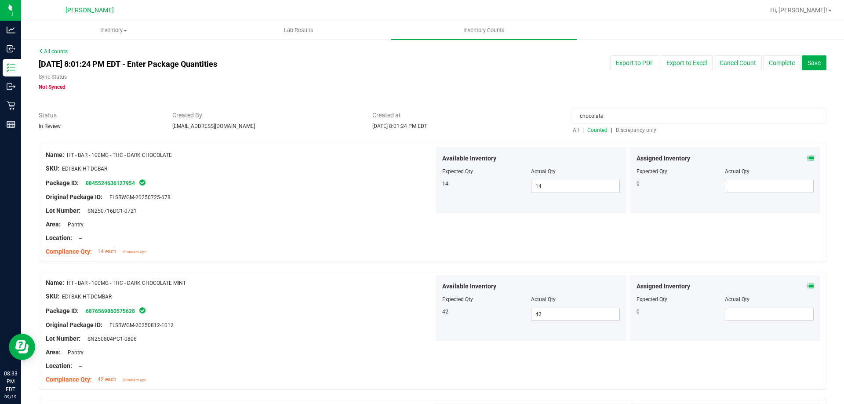
drag, startPoint x: 659, startPoint y: 117, endPoint x: 337, endPoint y: 134, distance: 322.6
type input "ffp"
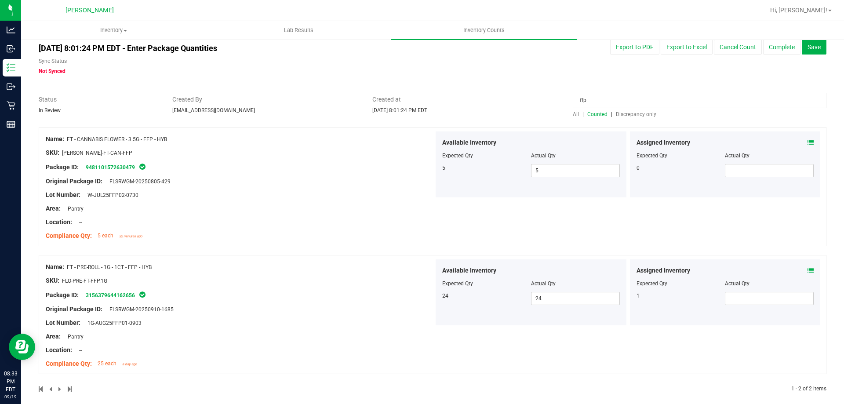
scroll to position [25, 0]
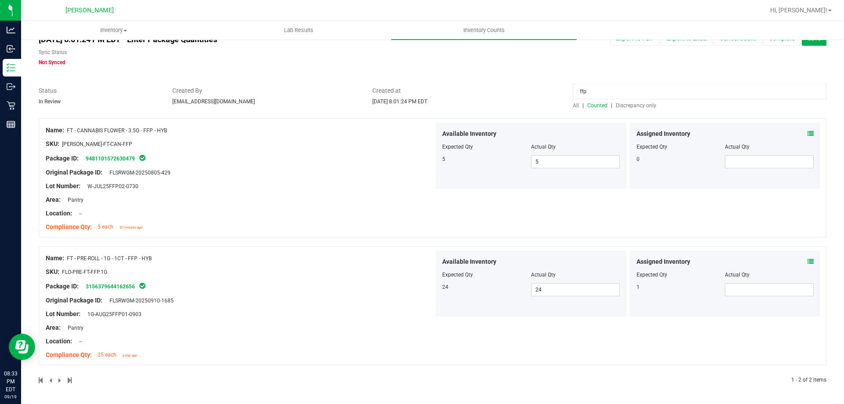
click at [807, 259] on icon at bounding box center [810, 261] width 6 height 6
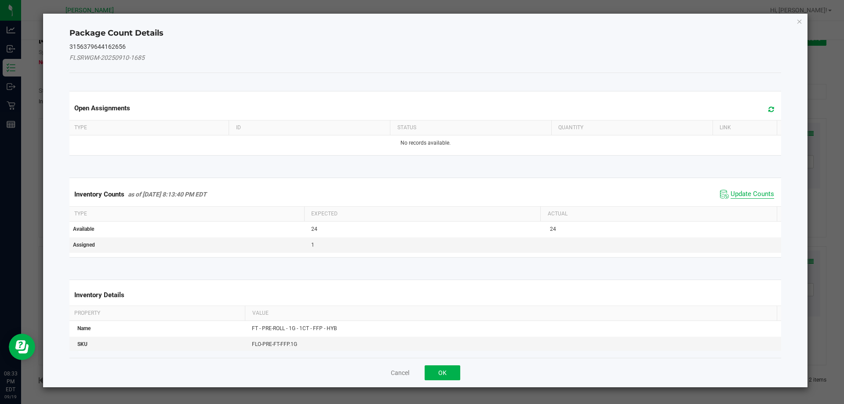
click at [749, 196] on span "Update Counts" at bounding box center [753, 194] width 44 height 9
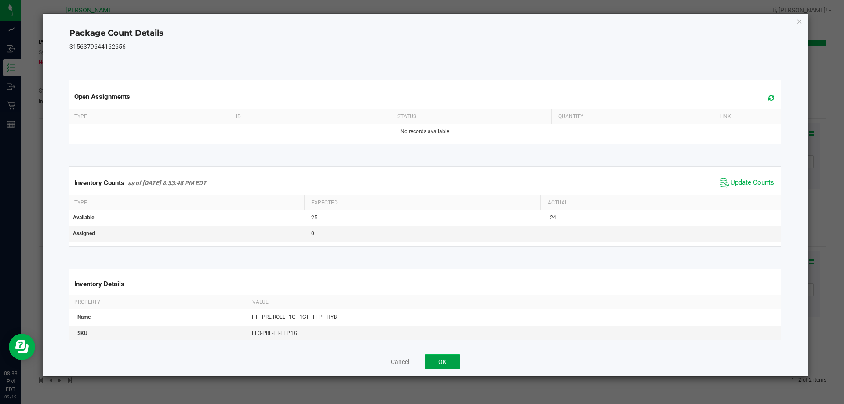
click at [452, 364] on button "OK" at bounding box center [443, 361] width 36 height 15
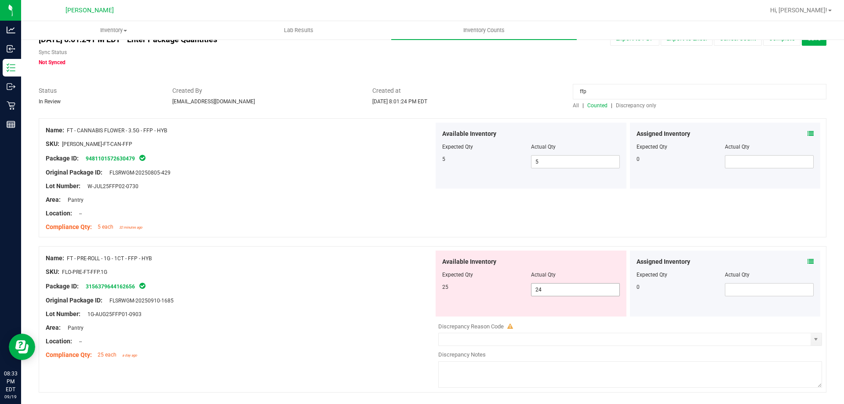
click at [567, 289] on span "24 24" at bounding box center [575, 289] width 89 height 13
type input "25"
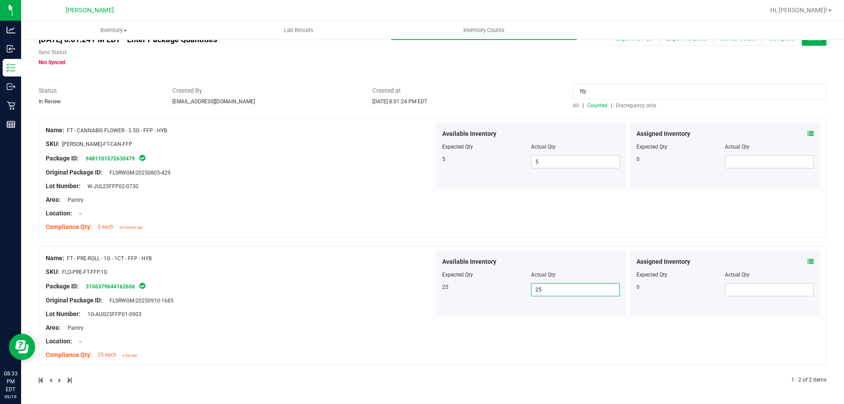
scroll to position [0, 0]
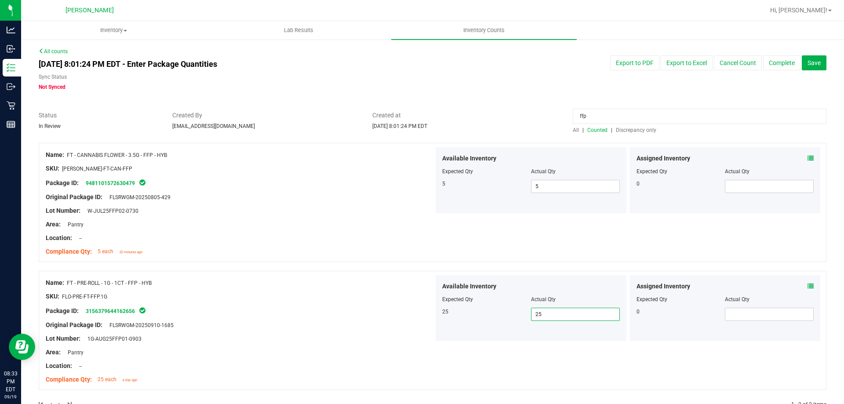
click at [628, 116] on input "ffp" at bounding box center [700, 116] width 254 height 15
type input "f"
type input "zkr"
click at [800, 284] on div "Assigned Inventory" at bounding box center [725, 286] width 178 height 9
click at [807, 289] on icon at bounding box center [810, 286] width 6 height 6
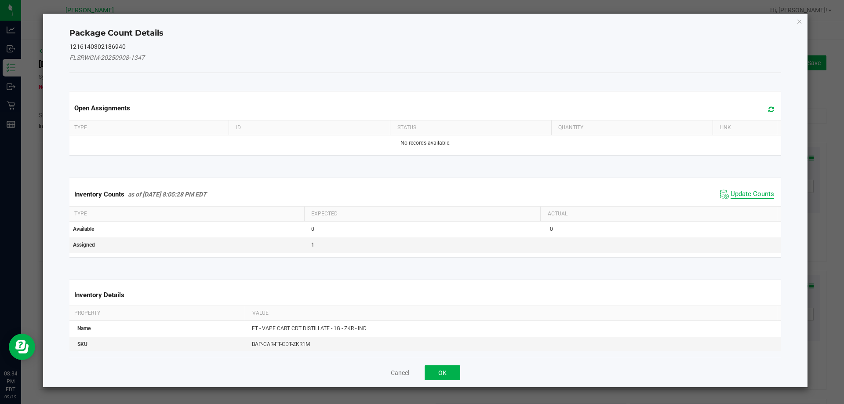
click at [737, 193] on span "Update Counts" at bounding box center [753, 194] width 44 height 9
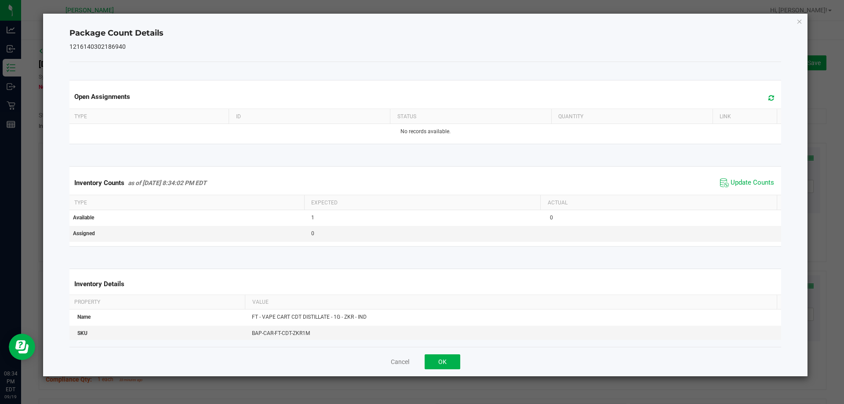
click at [417, 365] on div "Cancel OK" at bounding box center [425, 361] width 712 height 29
click at [440, 357] on button "OK" at bounding box center [443, 361] width 36 height 15
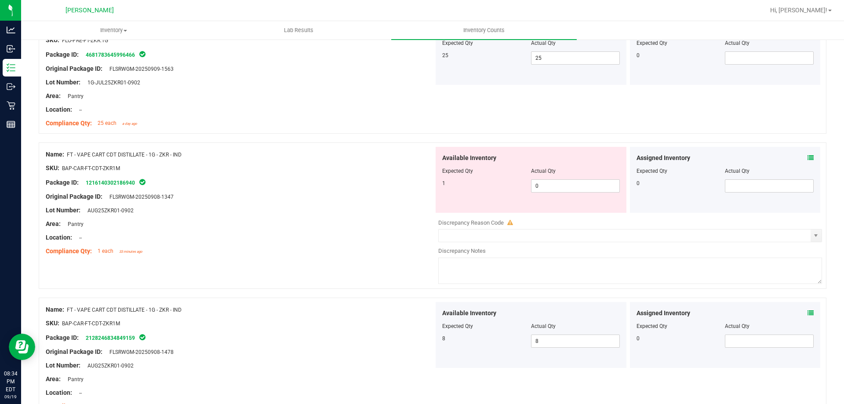
scroll to position [44, 0]
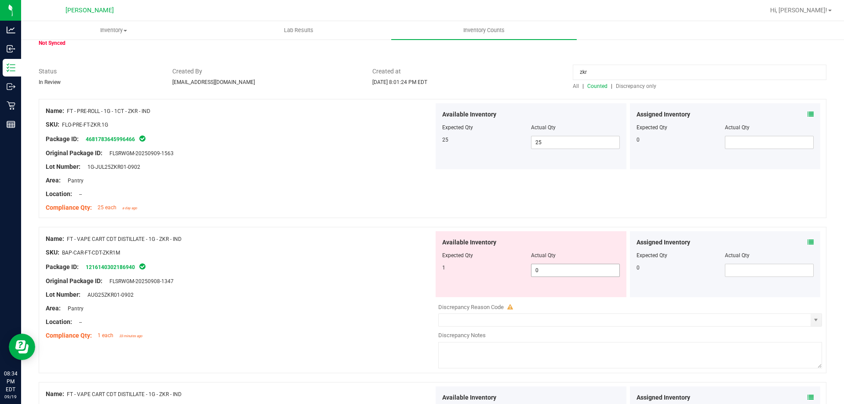
click at [578, 270] on span "0 0" at bounding box center [575, 270] width 89 height 13
type input "1"
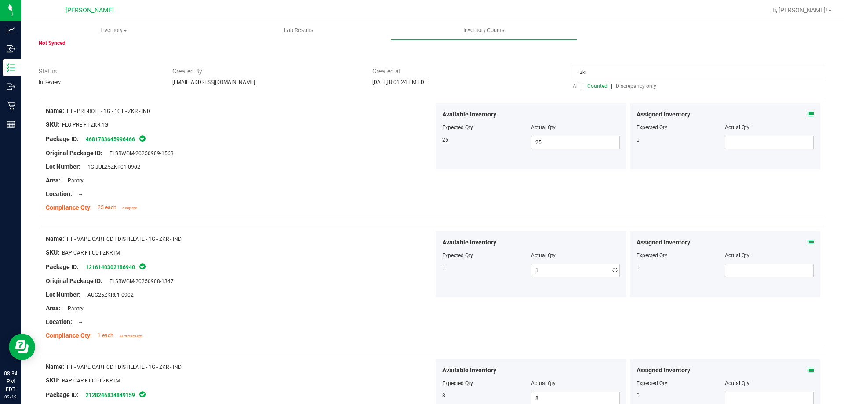
click at [211, 313] on div at bounding box center [240, 315] width 388 height 4
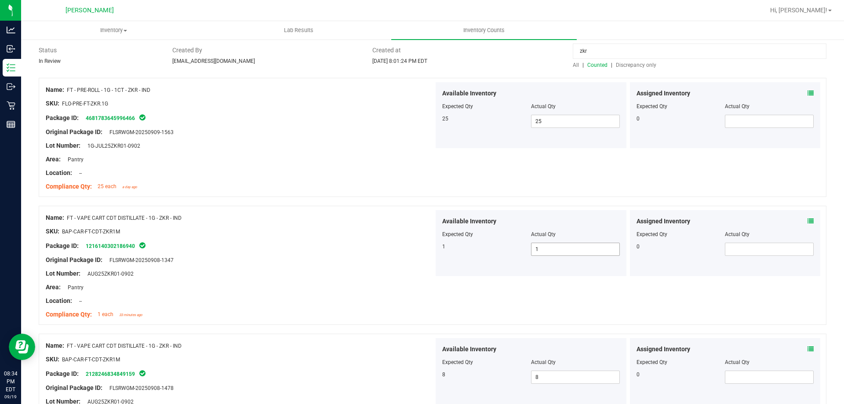
scroll to position [0, 0]
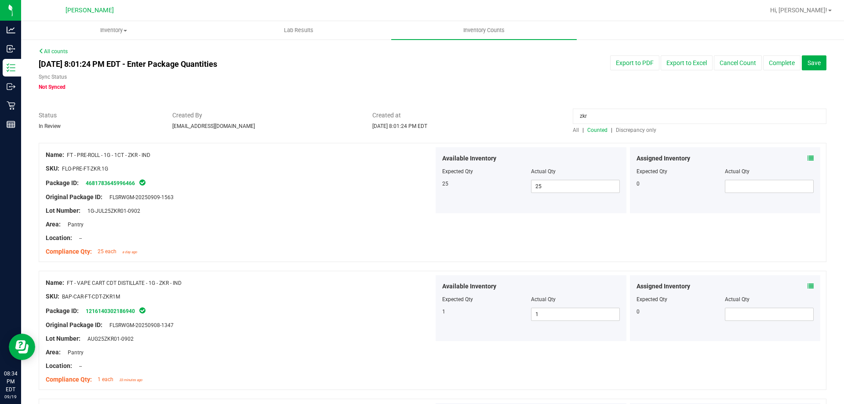
drag, startPoint x: 616, startPoint y: 115, endPoint x: 36, endPoint y: 101, distance: 580.8
click at [143, 120] on div "Status In Review Created By [EMAIL_ADDRESS][DOMAIN_NAME] Created at [DATE] 8:01…" at bounding box center [432, 122] width 801 height 23
type input "mbl"
click at [807, 158] on icon at bounding box center [810, 158] width 6 height 6
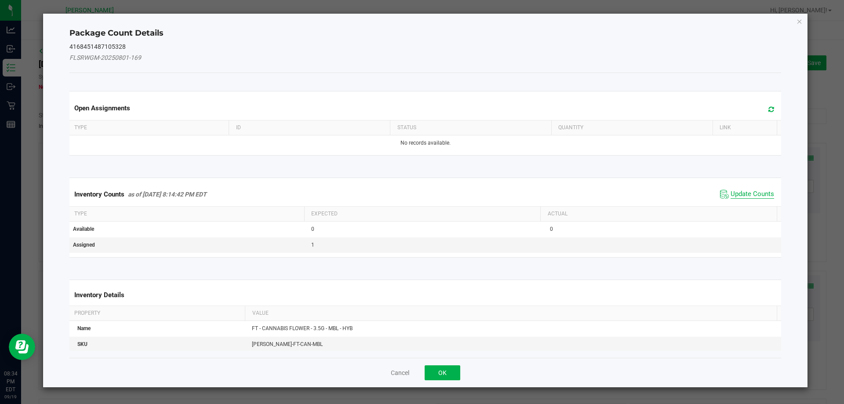
click at [743, 191] on span "Update Counts" at bounding box center [753, 194] width 44 height 9
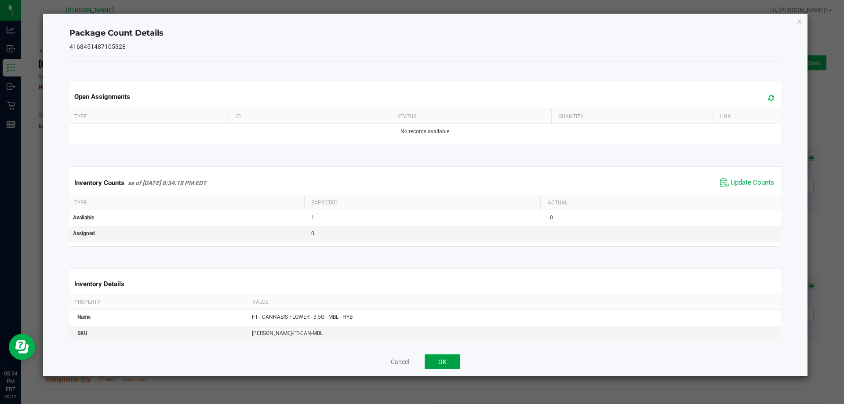
click at [457, 366] on button "OK" at bounding box center [443, 361] width 36 height 15
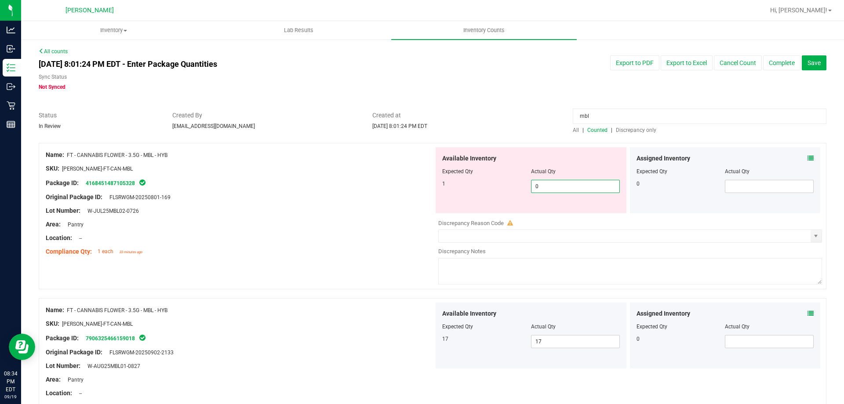
click at [587, 189] on span "0 0" at bounding box center [575, 186] width 89 height 13
type input "1"
drag, startPoint x: 626, startPoint y: 119, endPoint x: 194, endPoint y: 132, distance: 432.3
click at [313, 130] on div "Status In Review Created By [EMAIL_ADDRESS][DOMAIN_NAME] Created at [DATE] 8:01…" at bounding box center [432, 122] width 801 height 23
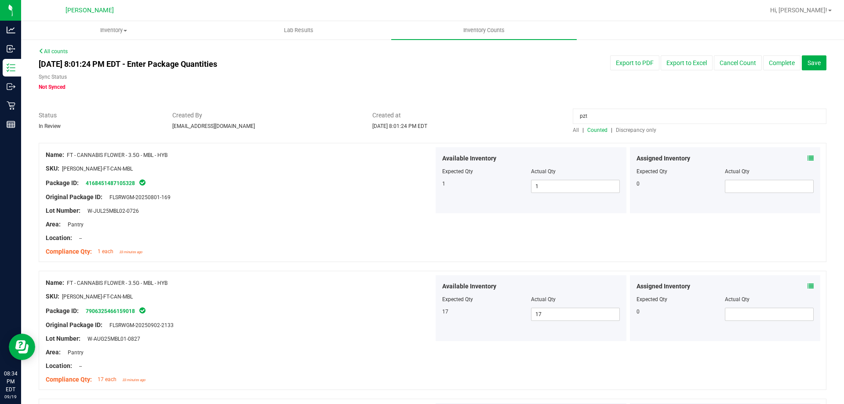
type input "pzt"
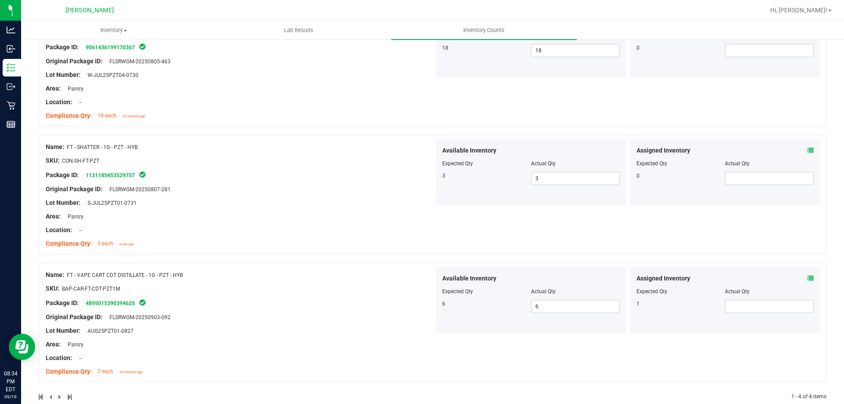
click at [807, 277] on icon at bounding box center [810, 278] width 6 height 6
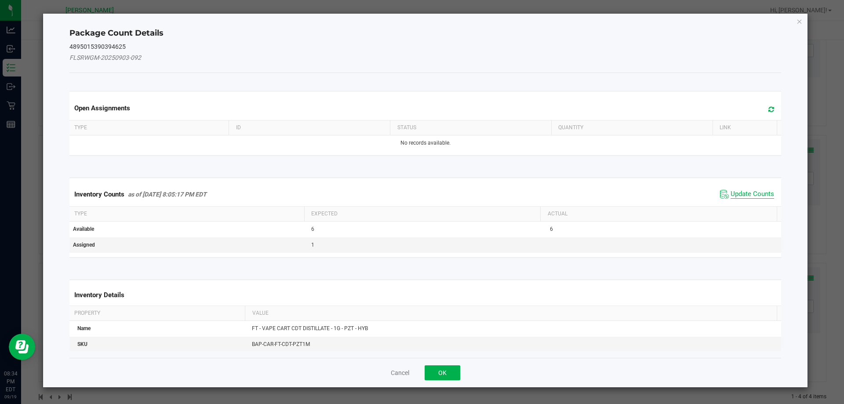
click at [749, 196] on span "Update Counts" at bounding box center [753, 194] width 44 height 9
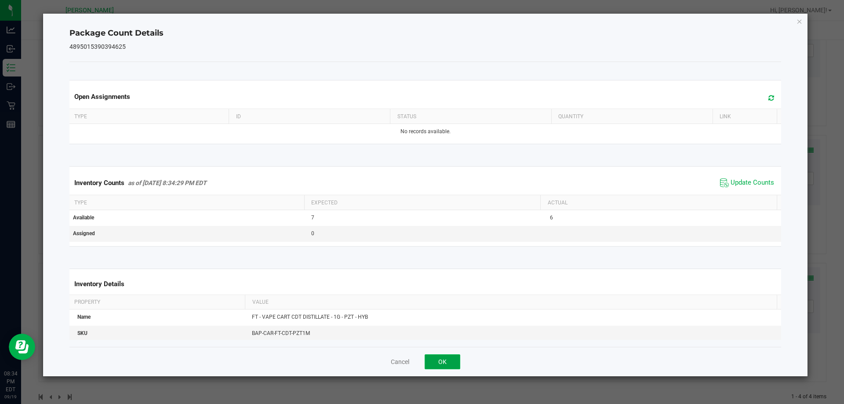
click at [458, 357] on button "OK" at bounding box center [443, 361] width 36 height 15
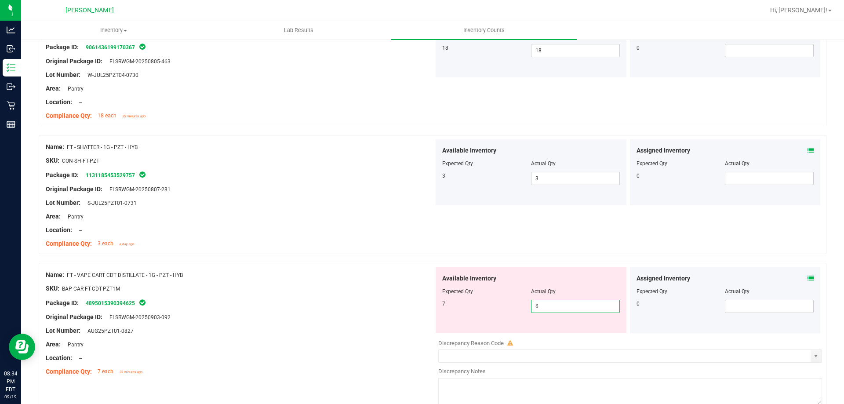
click at [582, 304] on span "6 6" at bounding box center [575, 306] width 89 height 13
type input "7"
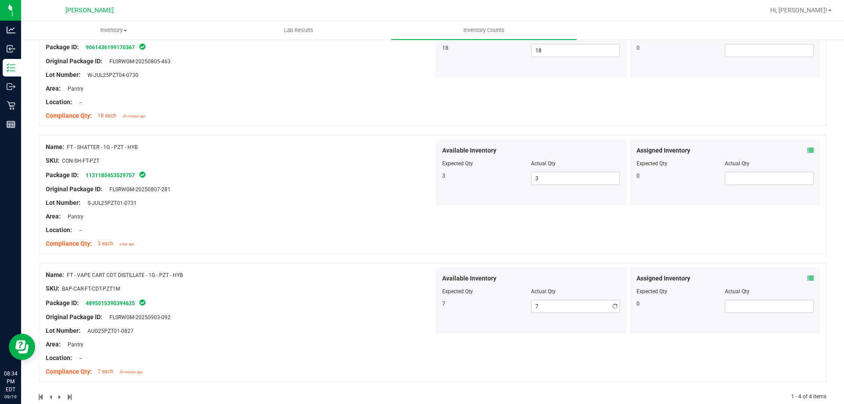
click at [407, 304] on div "Package ID: 4895015390394625" at bounding box center [240, 303] width 388 height 11
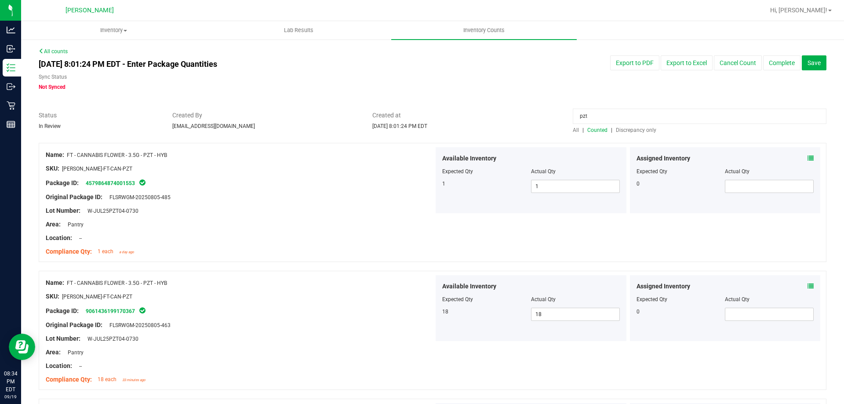
drag, startPoint x: 619, startPoint y: 109, endPoint x: 527, endPoint y: 124, distance: 93.9
click at [608, 112] on input "pzt" at bounding box center [700, 116] width 254 height 15
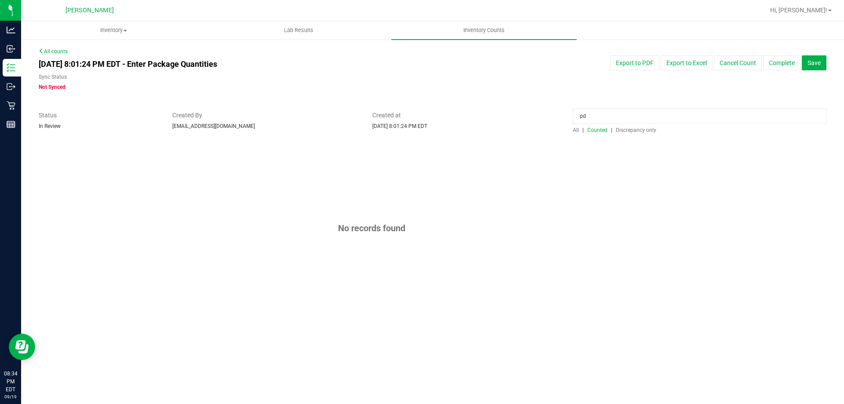
type input "p"
type input "dsc"
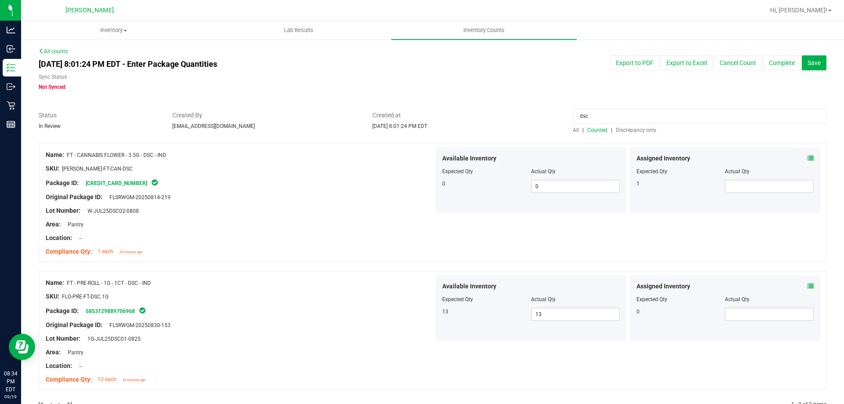
click at [807, 159] on icon at bounding box center [810, 158] width 6 height 6
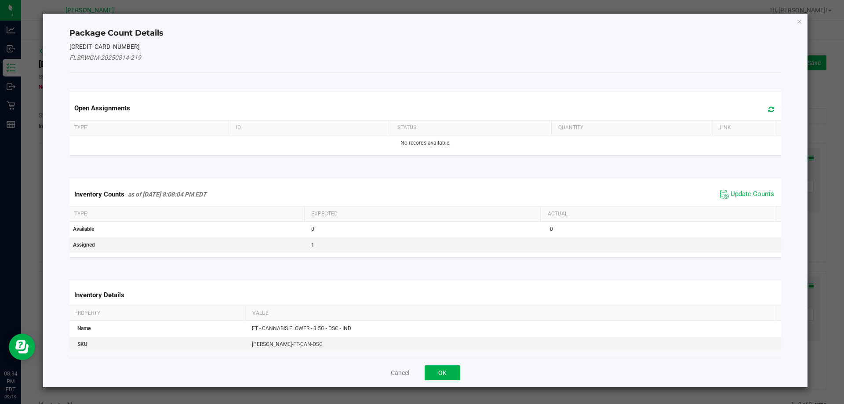
click at [733, 199] on span "Update Counts" at bounding box center [747, 194] width 58 height 13
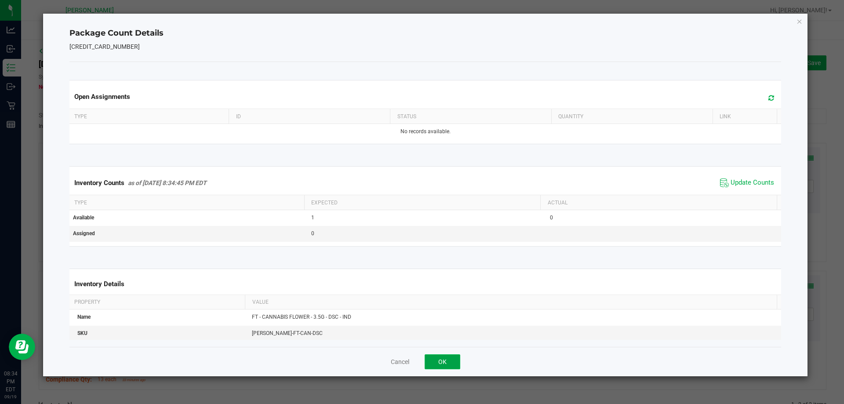
click at [452, 358] on button "OK" at bounding box center [443, 361] width 36 height 15
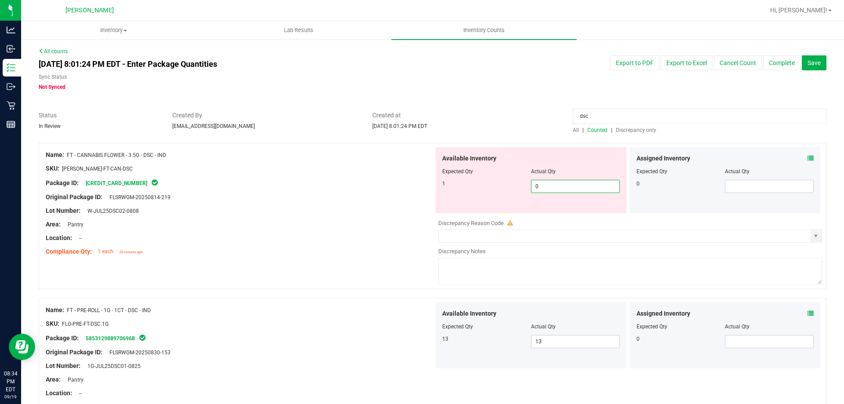
click at [540, 184] on span "0 0" at bounding box center [575, 186] width 89 height 13
type input "1"
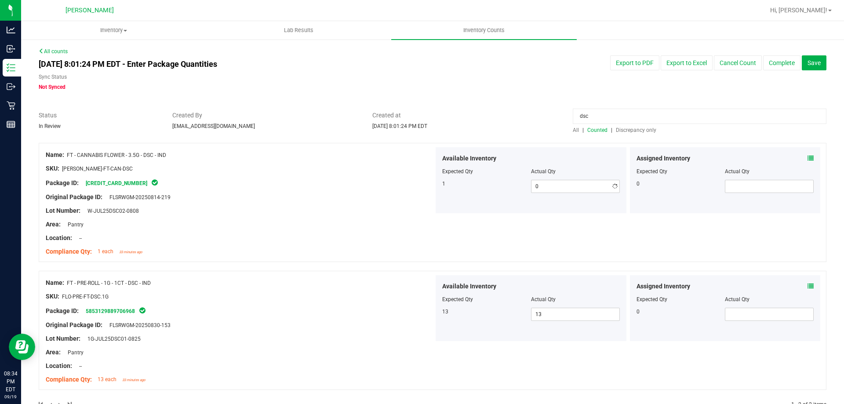
type input "1"
click at [262, 236] on div "Location: --" at bounding box center [240, 237] width 388 height 9
drag, startPoint x: 635, startPoint y: 116, endPoint x: 380, endPoint y: 116, distance: 254.9
click at [388, 116] on div "Status In Review Created By [EMAIL_ADDRESS][DOMAIN_NAME] Created at [DATE] 8:01…" at bounding box center [432, 122] width 801 height 23
type input "ckz"
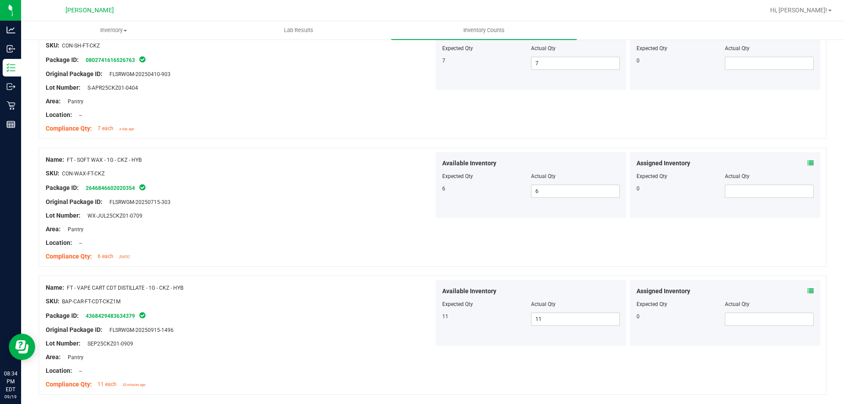
scroll to position [408, 0]
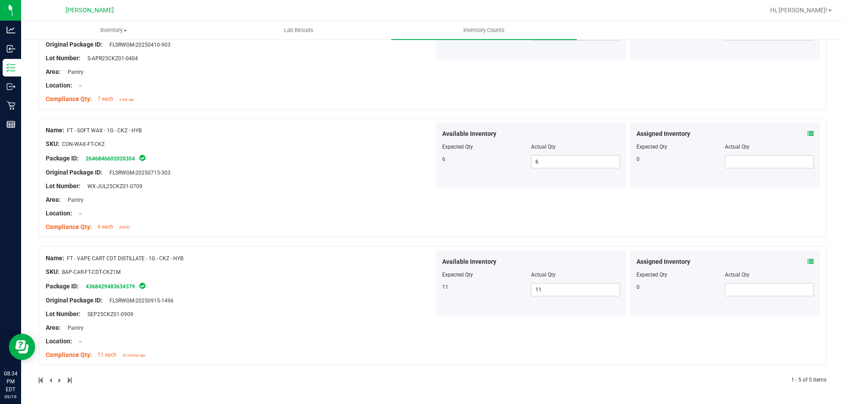
click at [58, 379] on span at bounding box center [60, 380] width 4 height 6
click at [62, 380] on span at bounding box center [60, 380] width 4 height 6
click at [58, 382] on span at bounding box center [60, 380] width 4 height 6
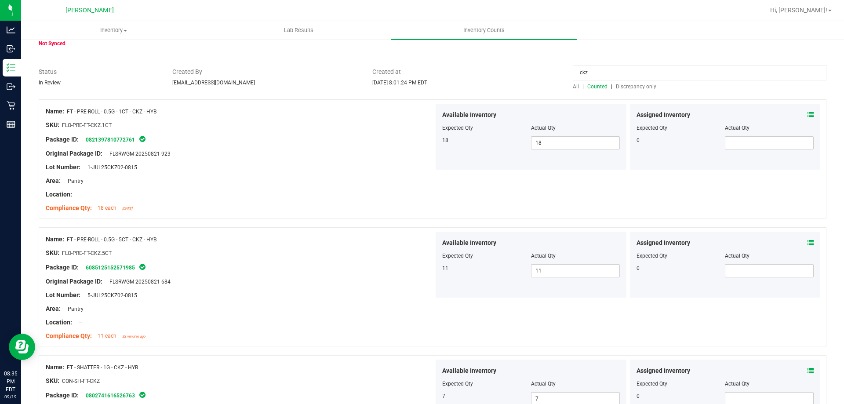
scroll to position [44, 0]
click at [574, 88] on span "All" at bounding box center [576, 86] width 6 height 6
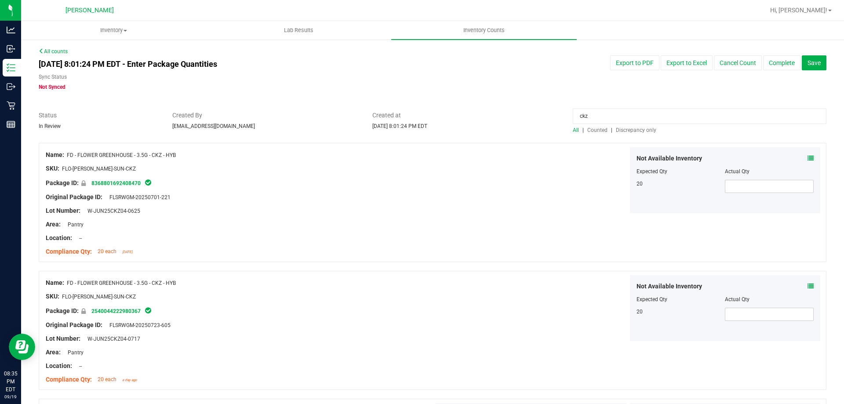
click at [807, 157] on icon at bounding box center [810, 158] width 6 height 6
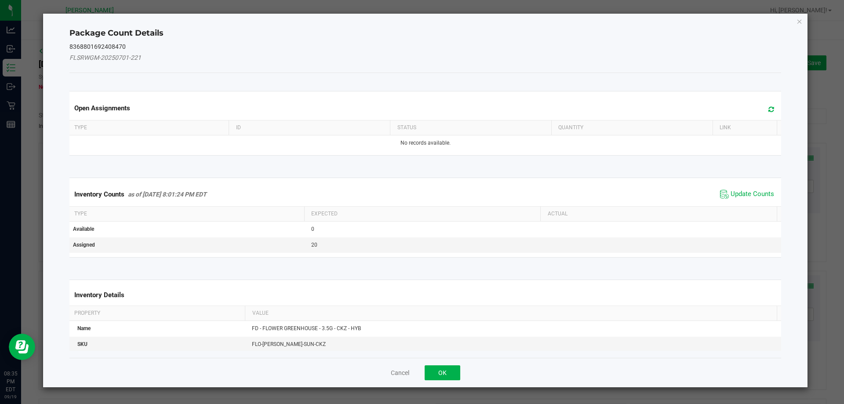
click at [745, 188] on span "Update Counts" at bounding box center [747, 194] width 58 height 13
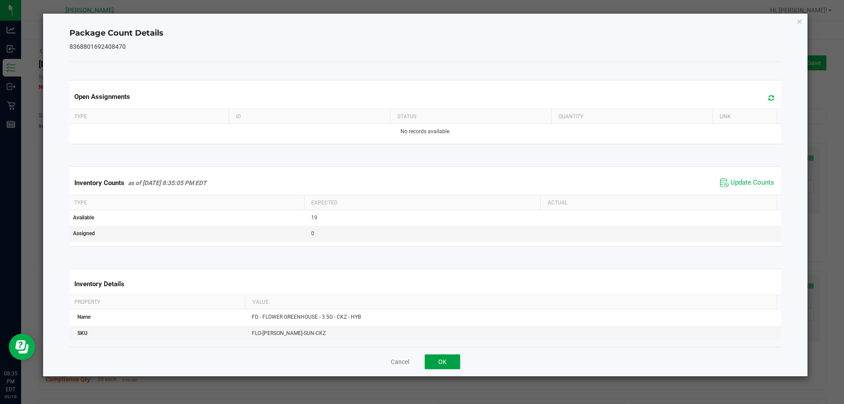
click at [451, 360] on button "OK" at bounding box center [443, 361] width 36 height 15
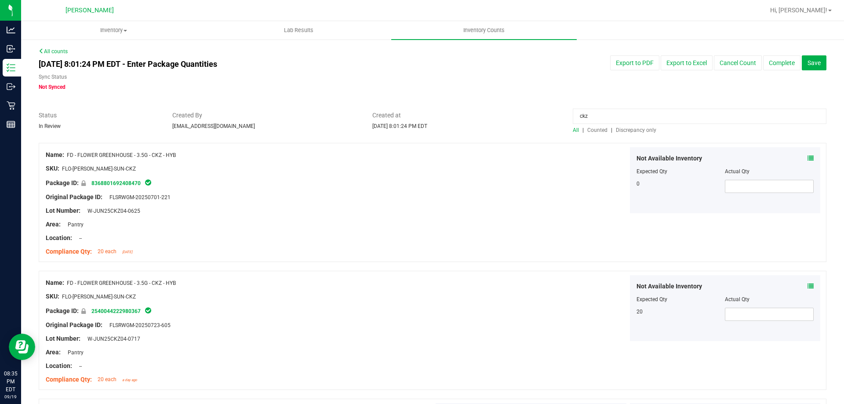
click at [587, 135] on div at bounding box center [433, 138] width 788 height 9
click at [591, 127] on span "Counted" at bounding box center [597, 130] width 20 height 6
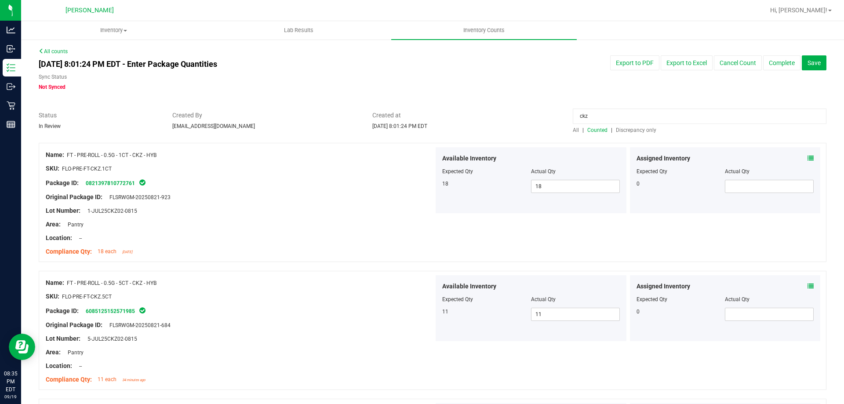
drag, startPoint x: 618, startPoint y: 121, endPoint x: 442, endPoint y: 138, distance: 177.1
click at [497, 108] on div at bounding box center [433, 106] width 788 height 9
click at [628, 131] on span "Discrepancy only" at bounding box center [636, 130] width 40 height 6
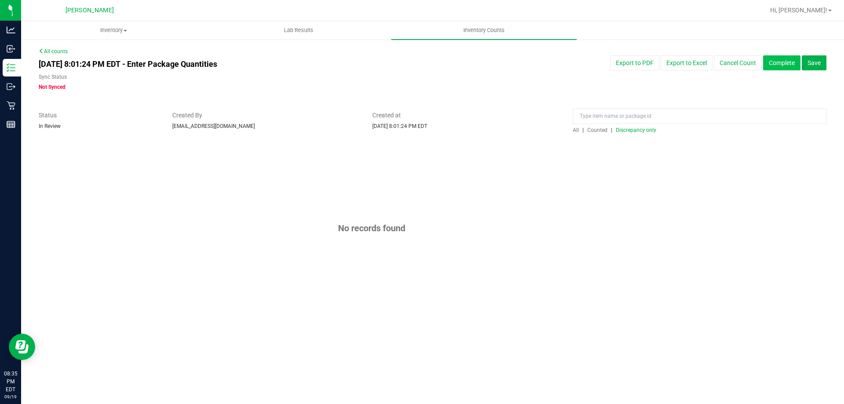
click at [789, 69] on button "Complete" at bounding box center [781, 62] width 37 height 15
